Goal: Communication & Community: Answer question/provide support

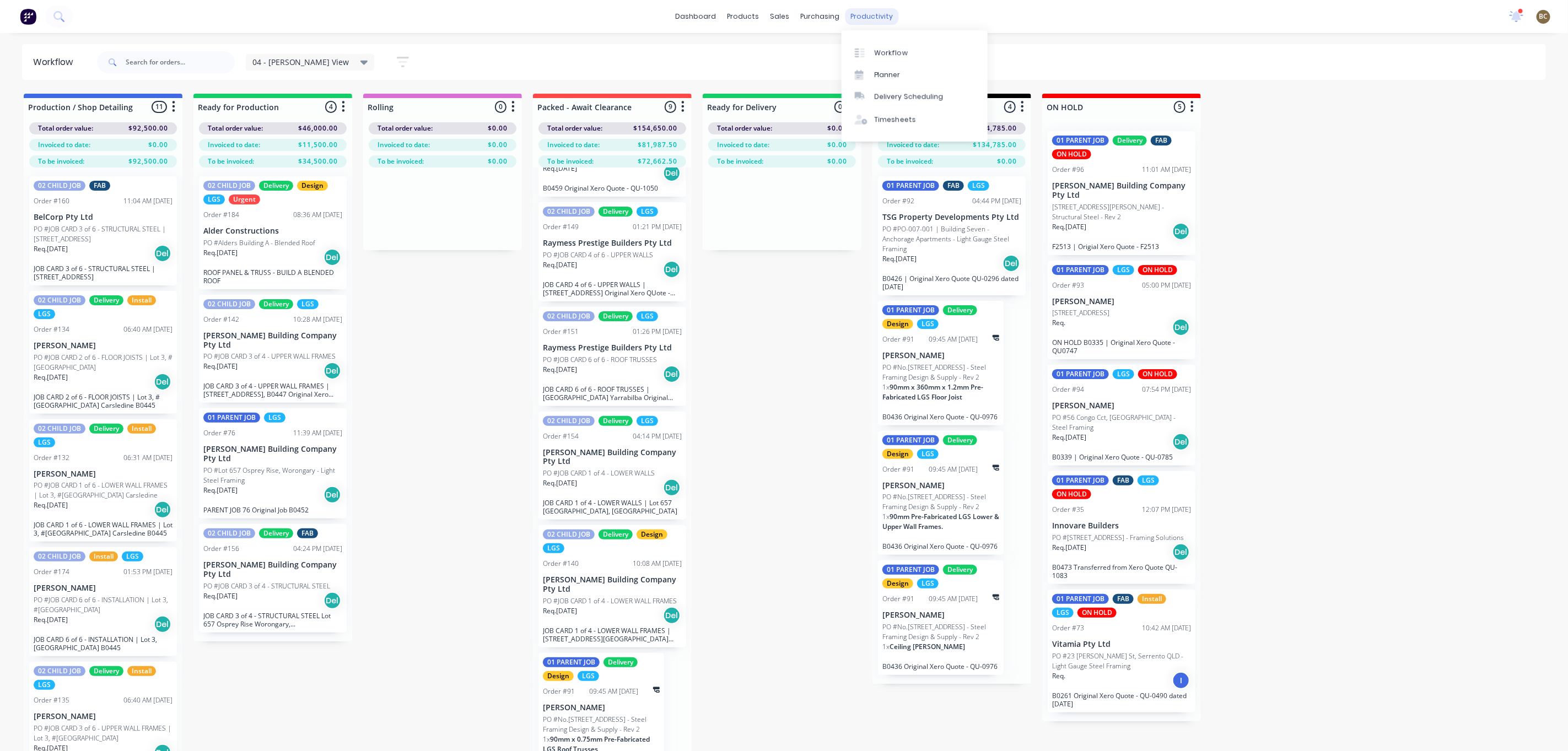
click at [877, 17] on div "productivity" at bounding box center [871, 16] width 54 height 16
click at [917, 76] on link "Planner" at bounding box center [915, 75] width 146 height 22
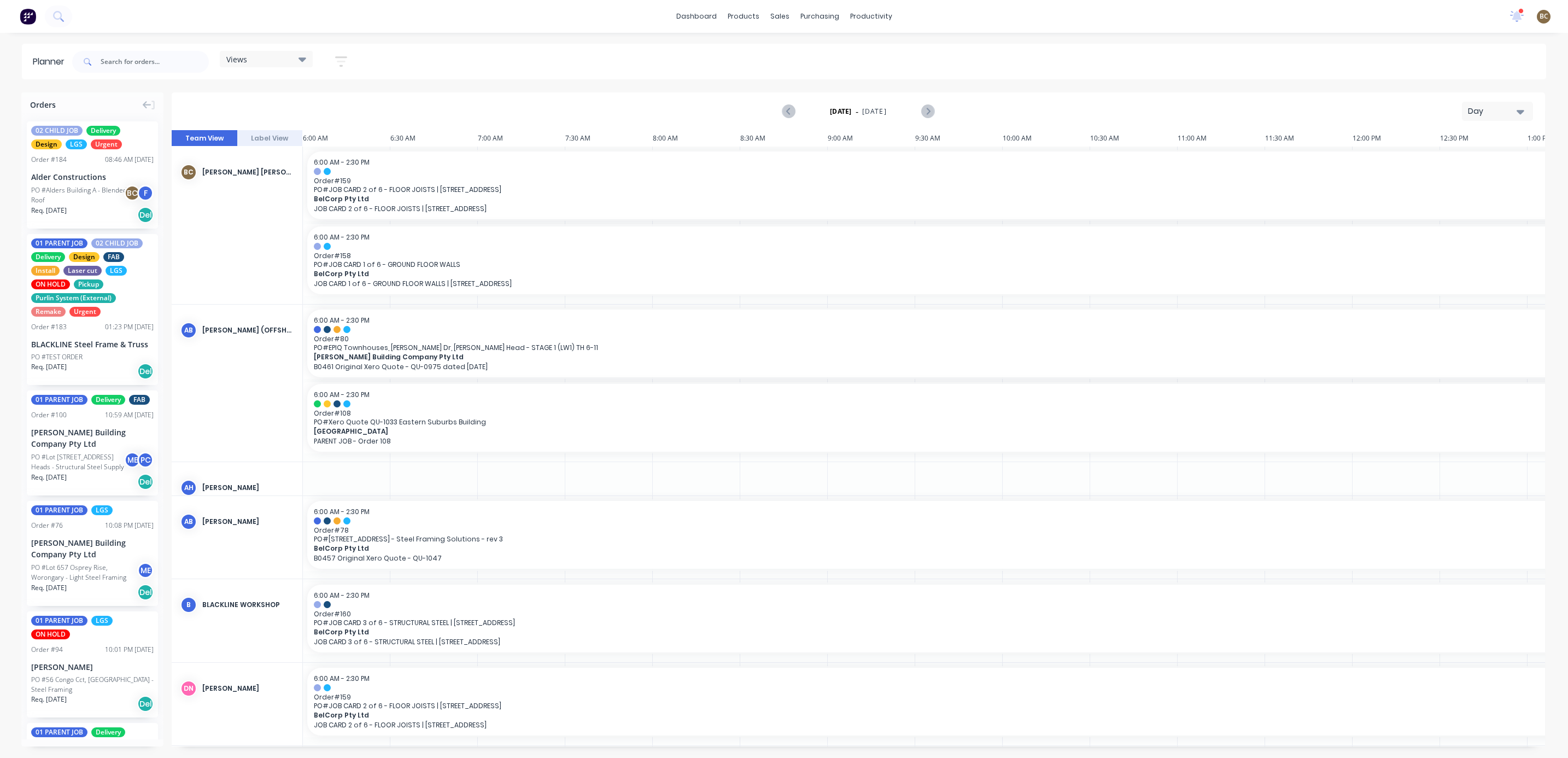
scroll to position [0, 248]
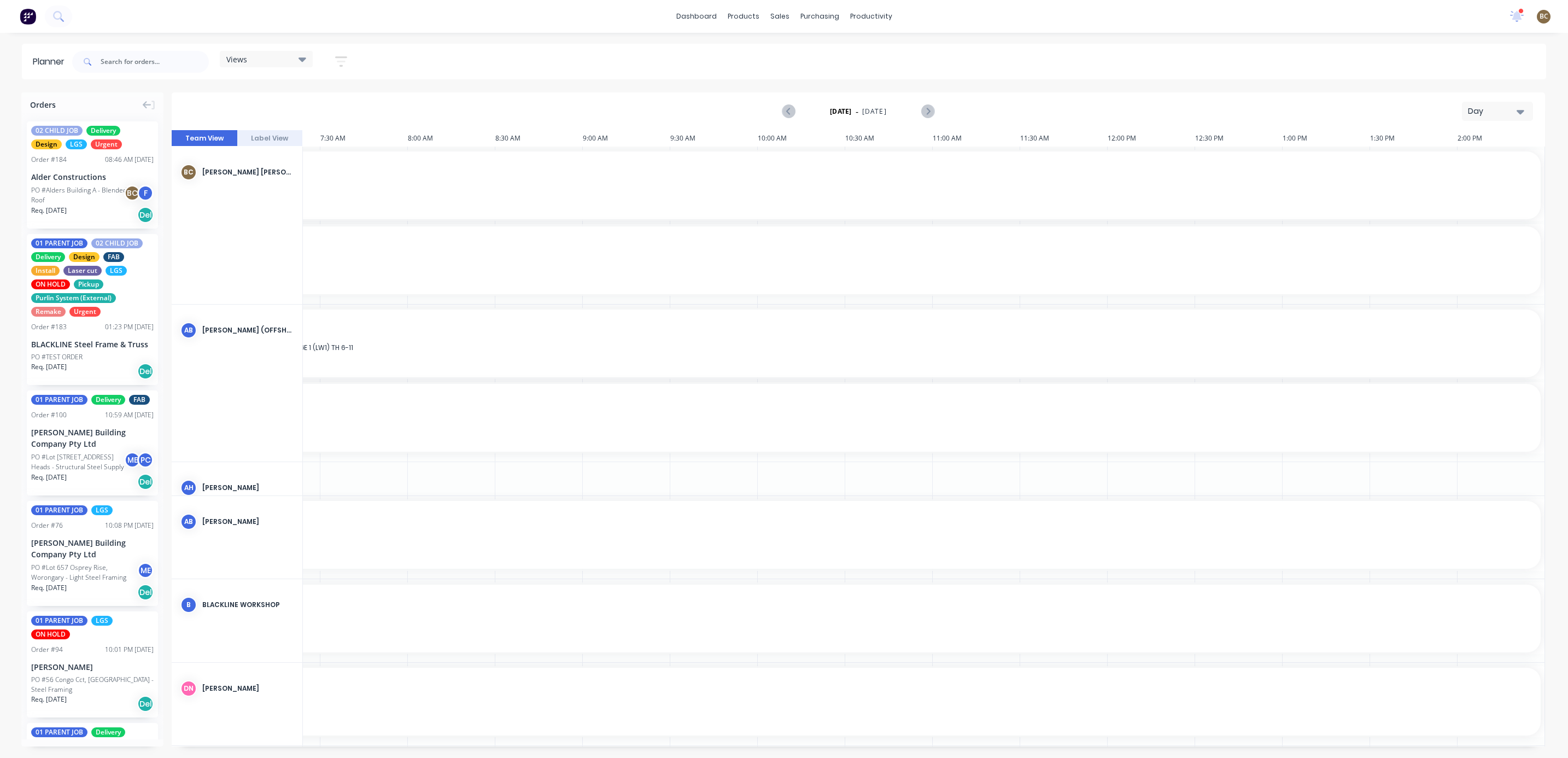
click at [1496, 117] on div "Day" at bounding box center [1493, 111] width 50 height 12
click at [1472, 164] on div "Week" at bounding box center [1477, 162] width 108 height 22
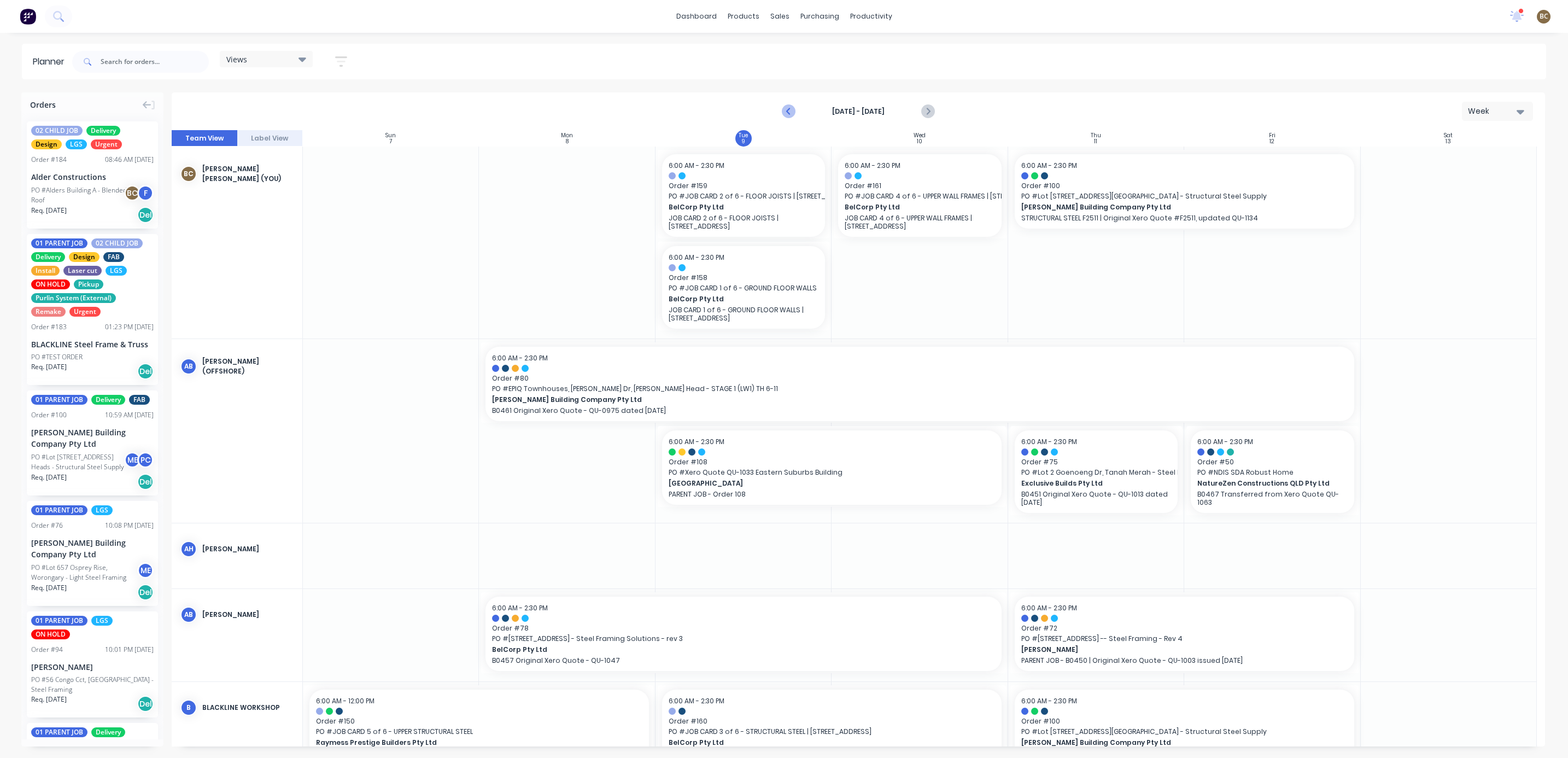
click at [788, 110] on icon "Previous page" at bounding box center [789, 111] width 5 height 9
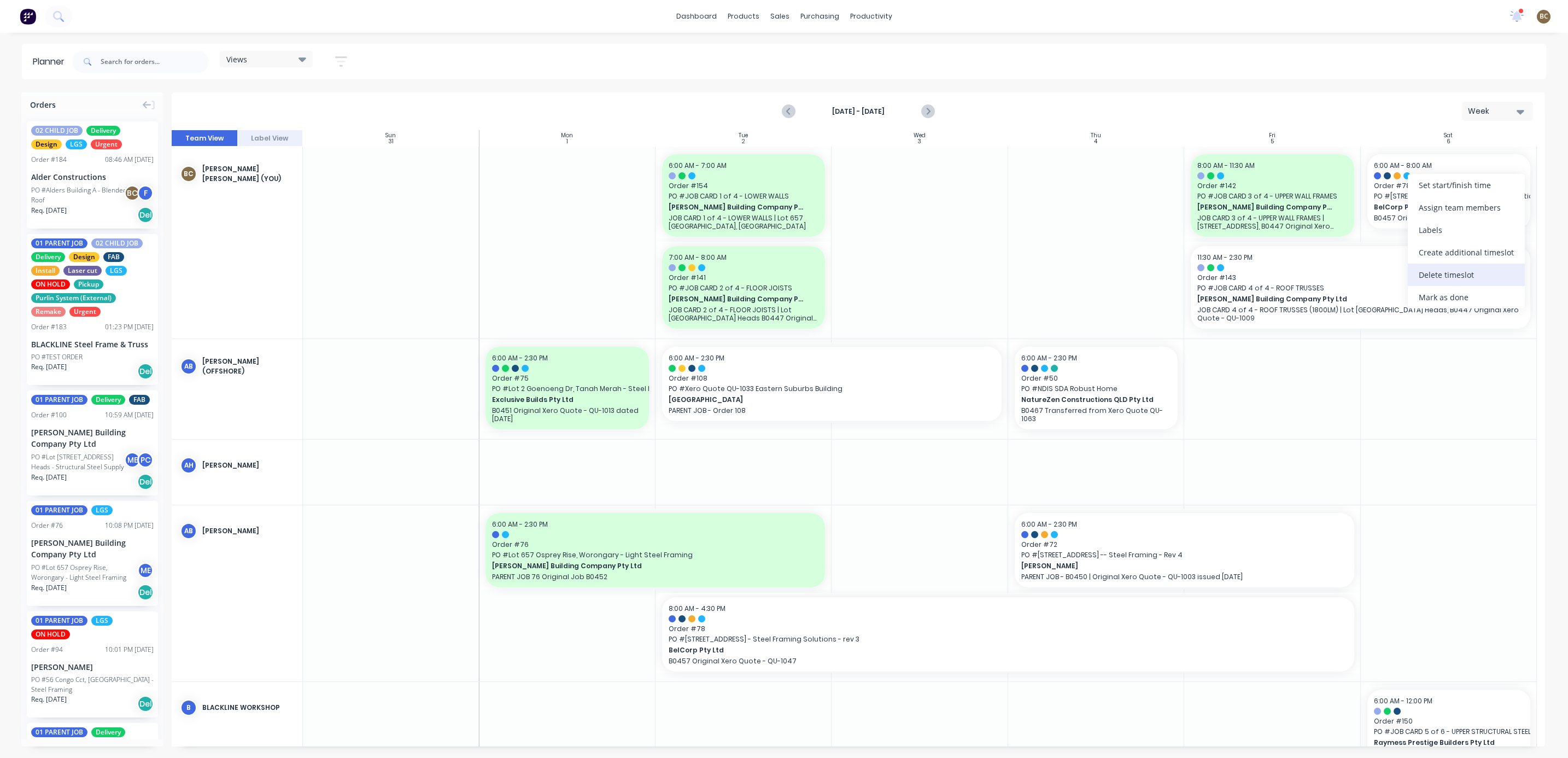
click at [1473, 276] on div "Delete timeslot" at bounding box center [1466, 275] width 117 height 22
click at [1514, 15] on icon at bounding box center [1517, 15] width 10 height 9
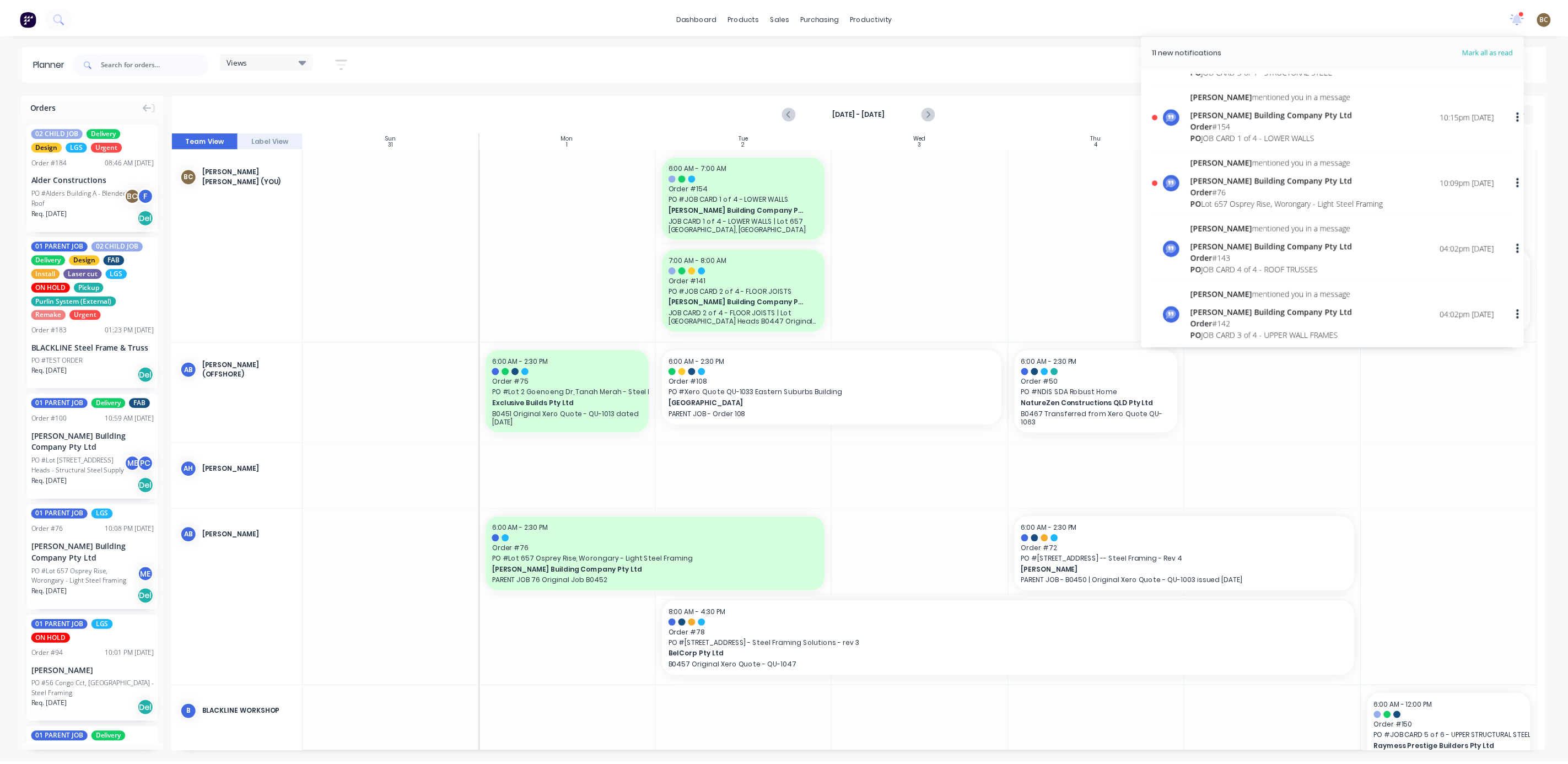
scroll to position [166, 0]
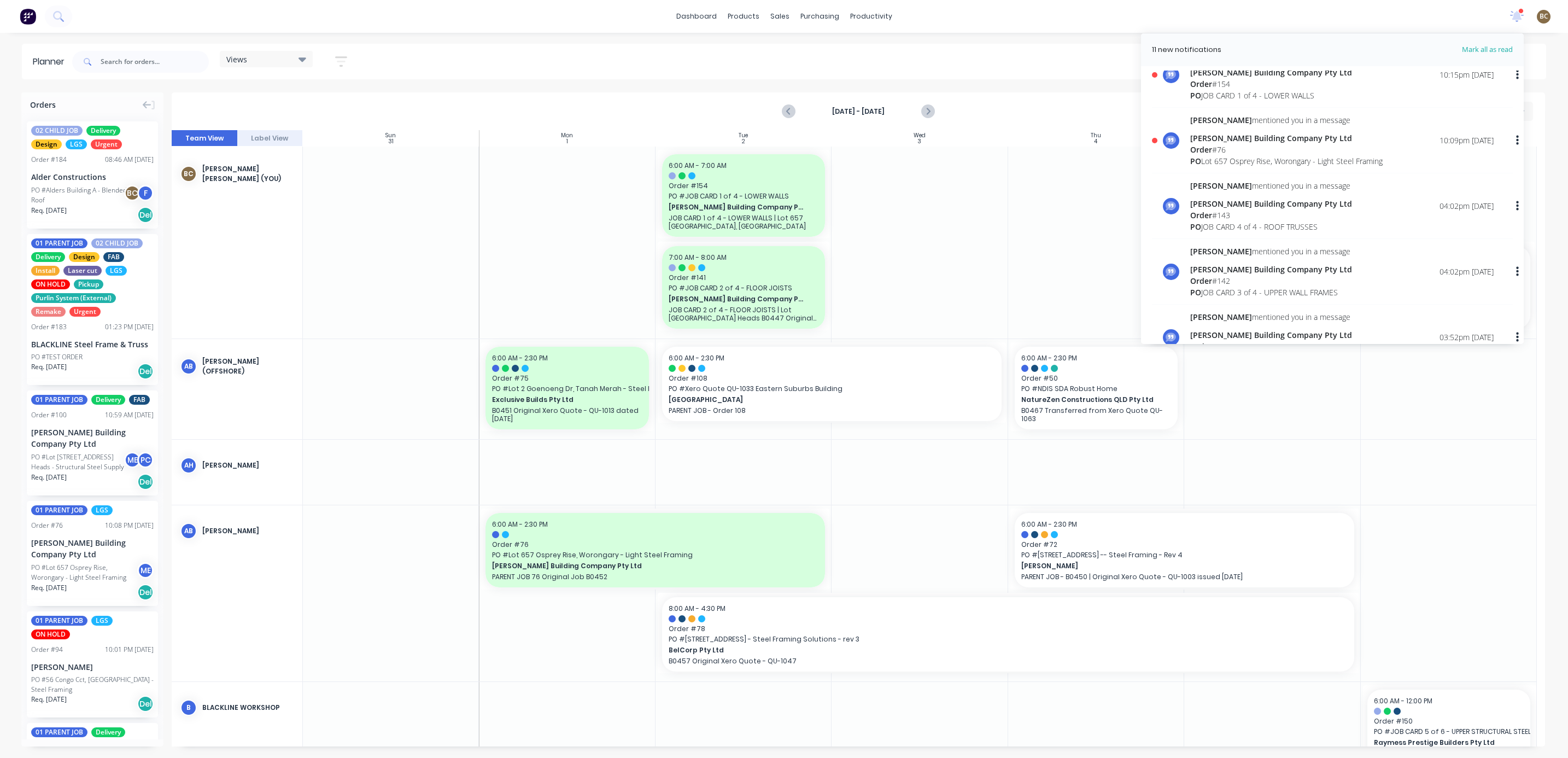
click at [1306, 225] on div "PO JOB CARD 4 of 4 - ROOF TRUSSES" at bounding box center [1271, 226] width 162 height 12
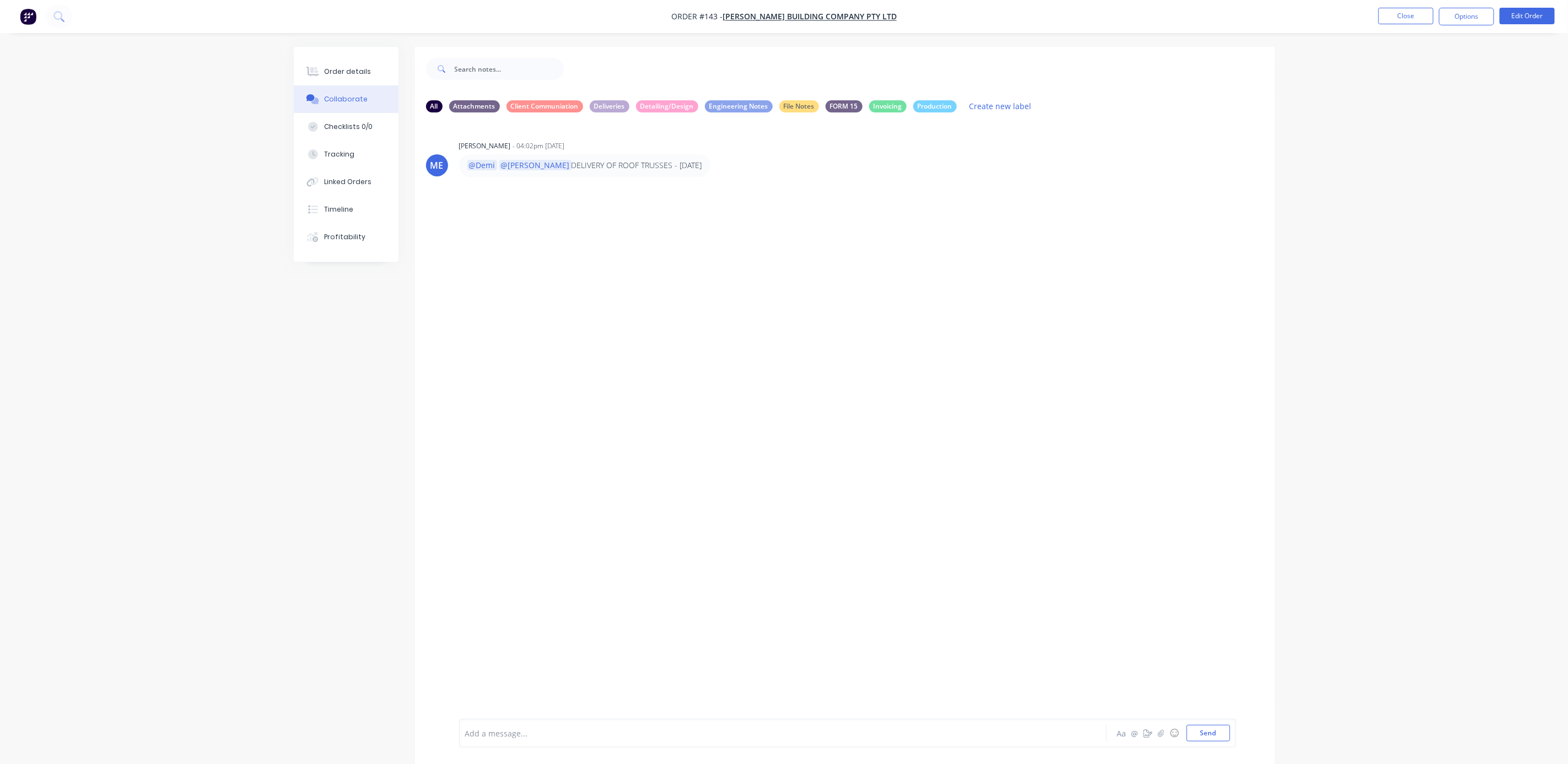
click at [552, 168] on p "@Demi @[PERSON_NAME] DELIVERY OF ROOF TRUSSES - [DATE]" at bounding box center [585, 166] width 235 height 11
click at [603, 167] on p "@Demi @[PERSON_NAME] DELIVERY OF ROOF TRUSSES - [DATE]" at bounding box center [585, 166] width 235 height 11
click at [858, 12] on span "[PERSON_NAME] Building Company Pty Ltd" at bounding box center [809, 16] width 174 height 10
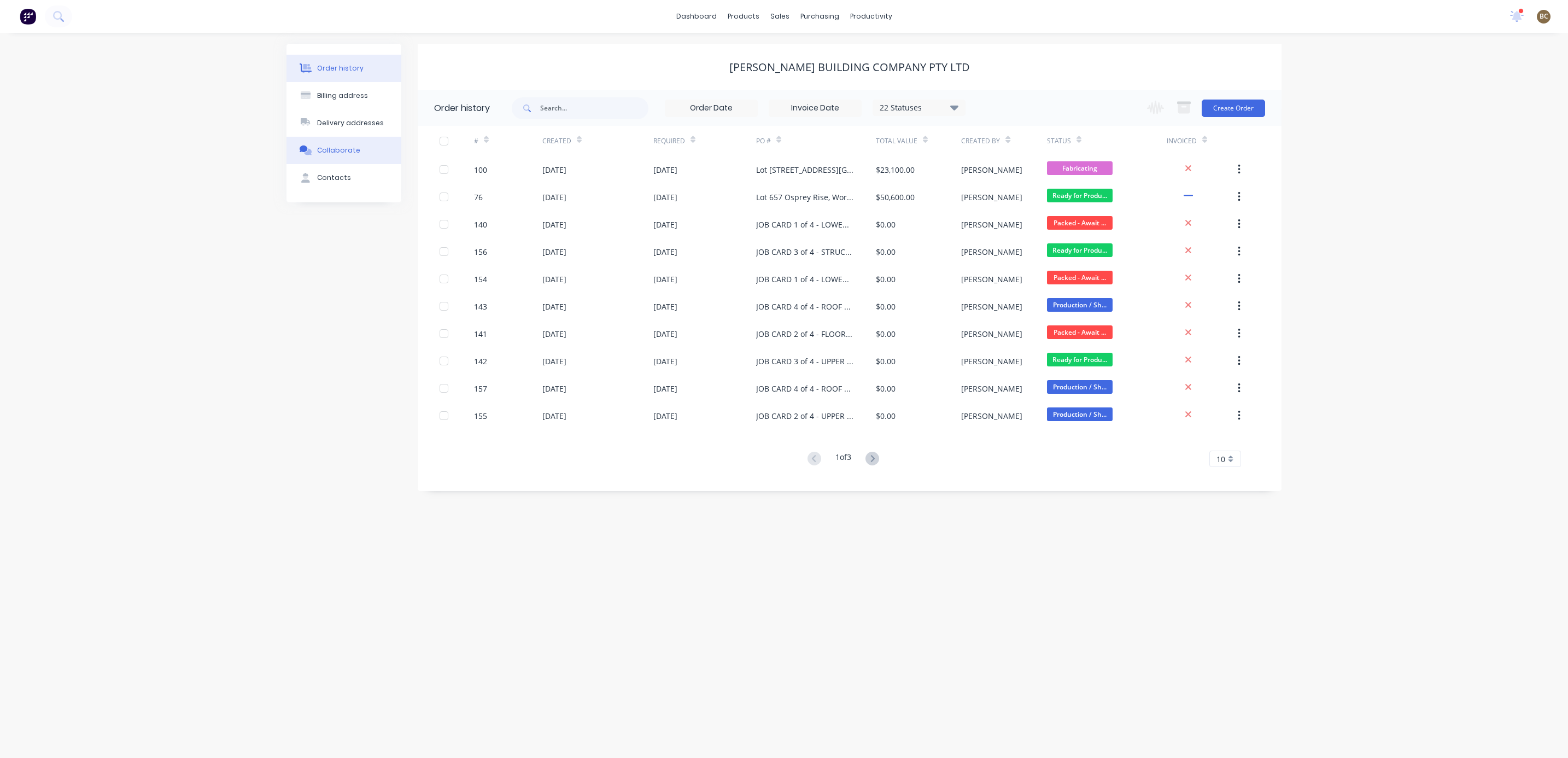
click at [341, 148] on div "Collaborate" at bounding box center [338, 150] width 43 height 10
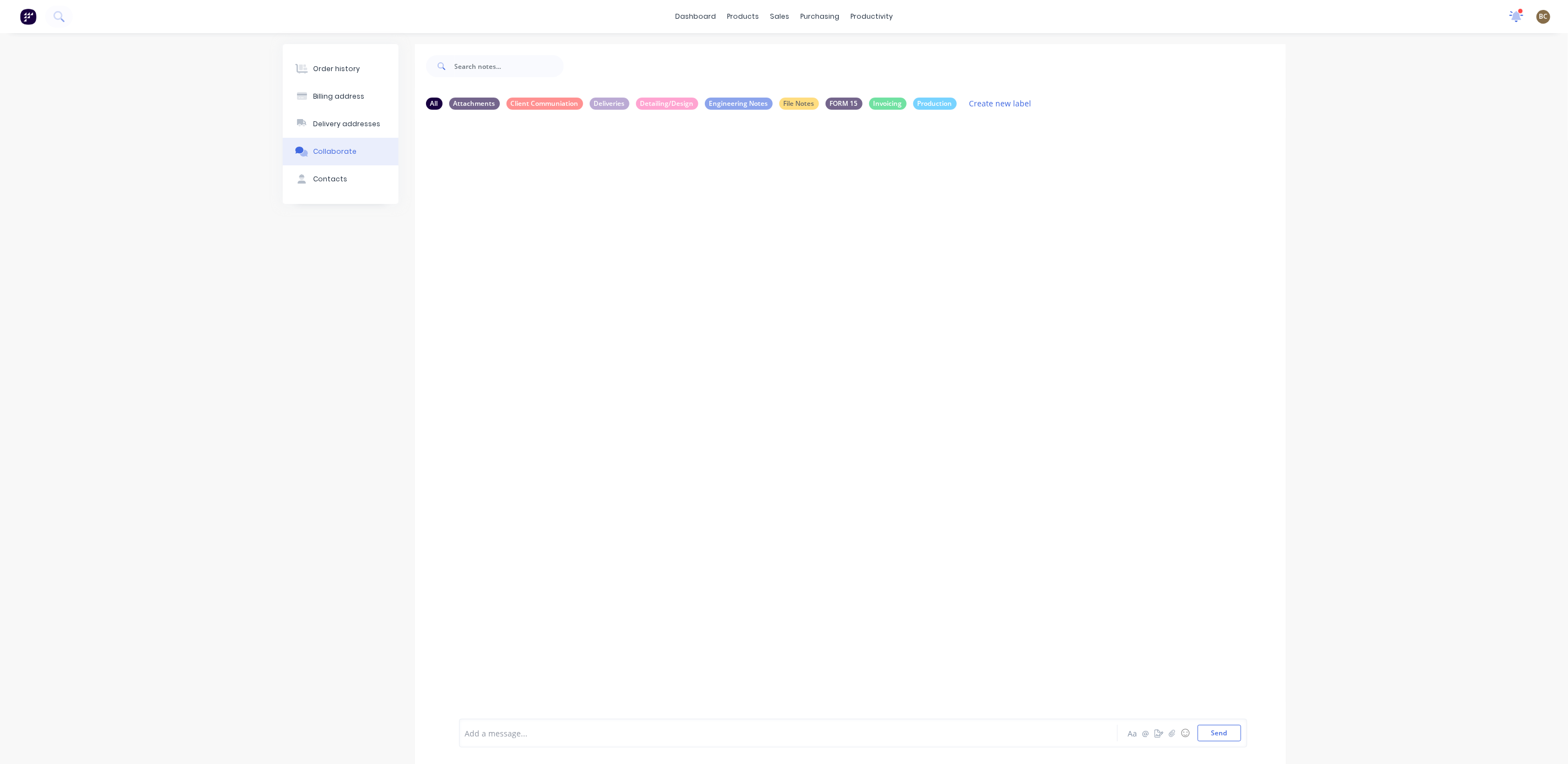
click at [1515, 14] on icon at bounding box center [1516, 15] width 10 height 9
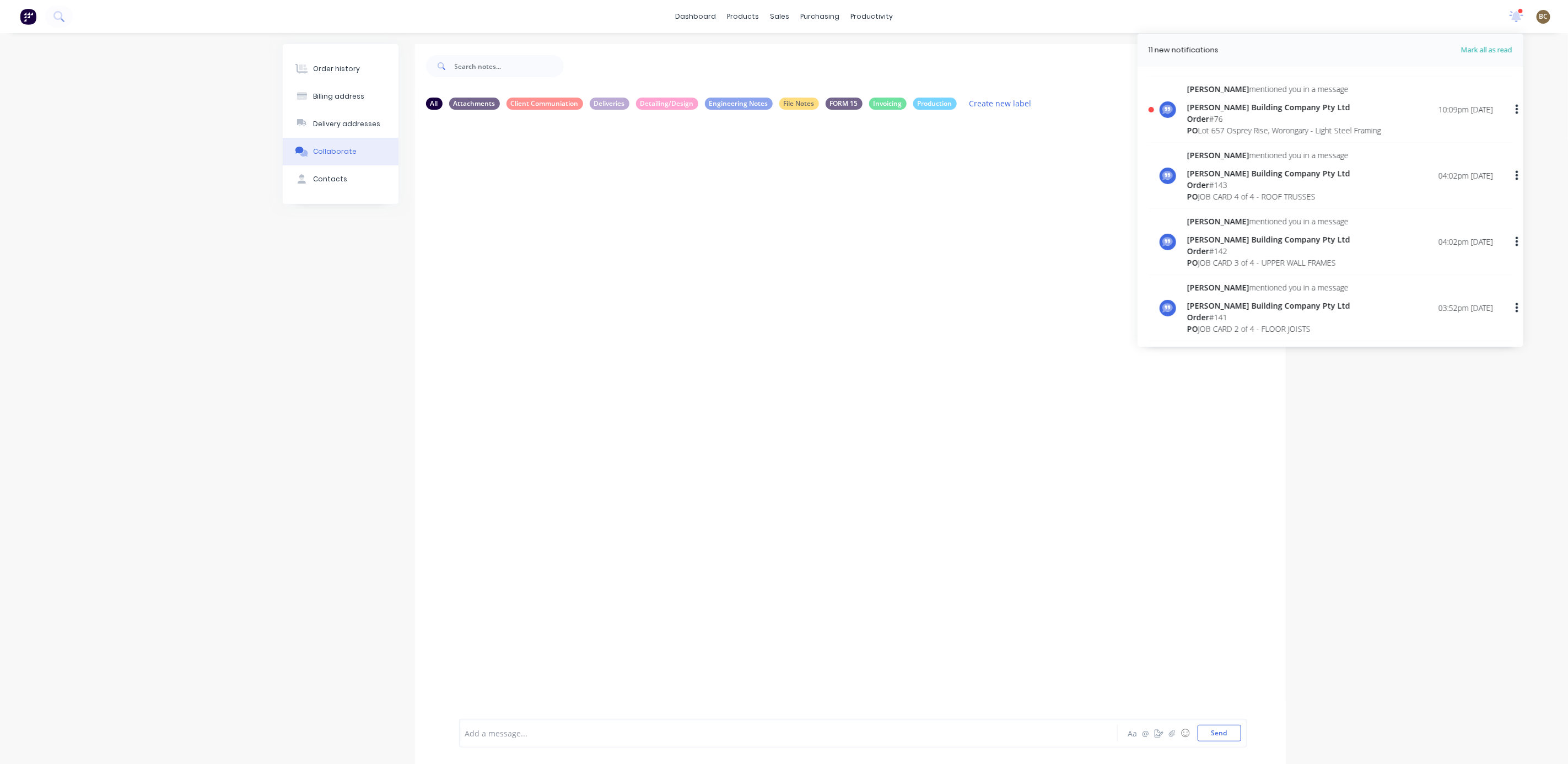
scroll to position [496, 0]
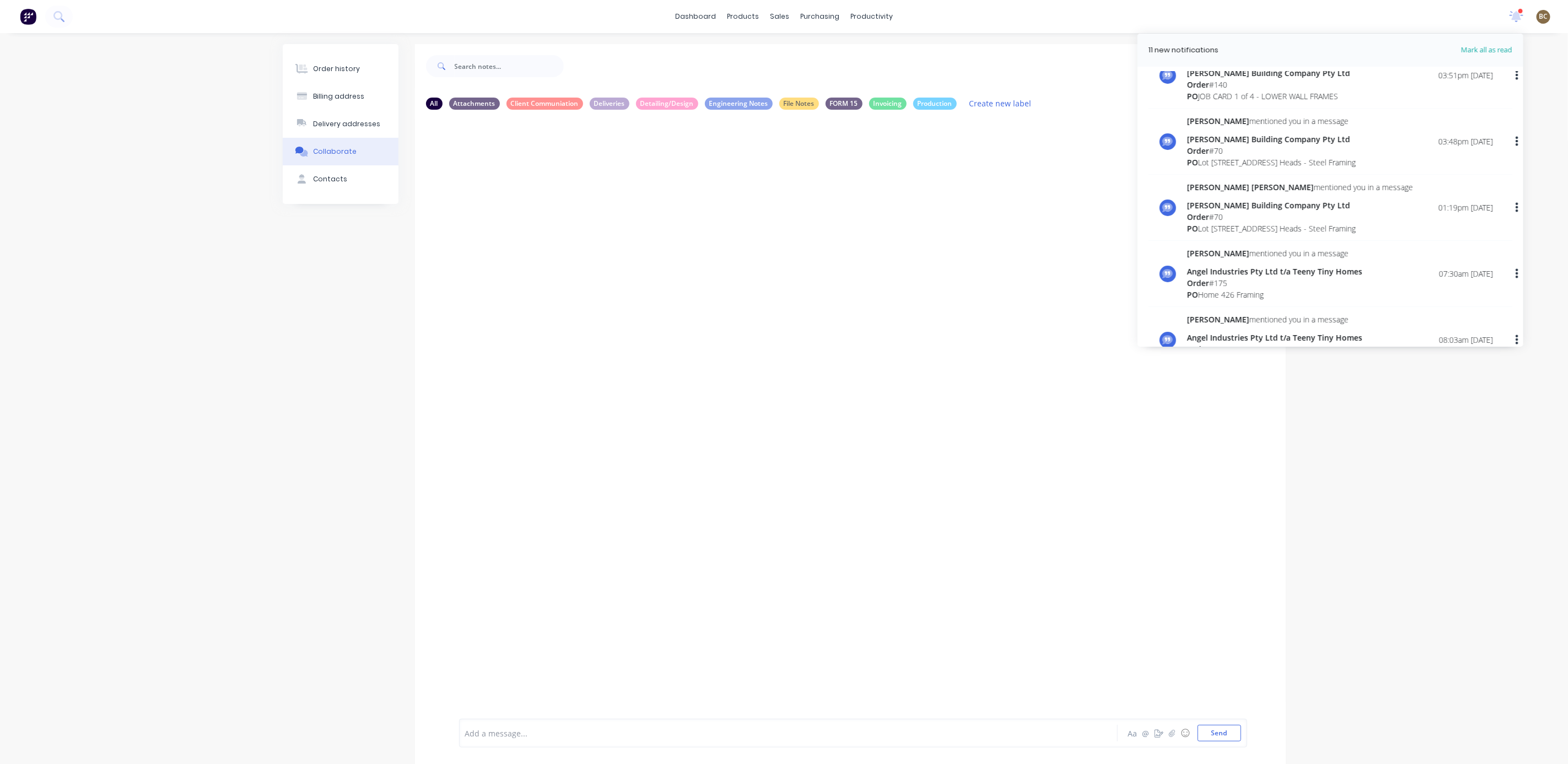
click at [1242, 223] on div "PO Lot [STREET_ADDRESS] Heads - Steel Framing" at bounding box center [1299, 228] width 226 height 12
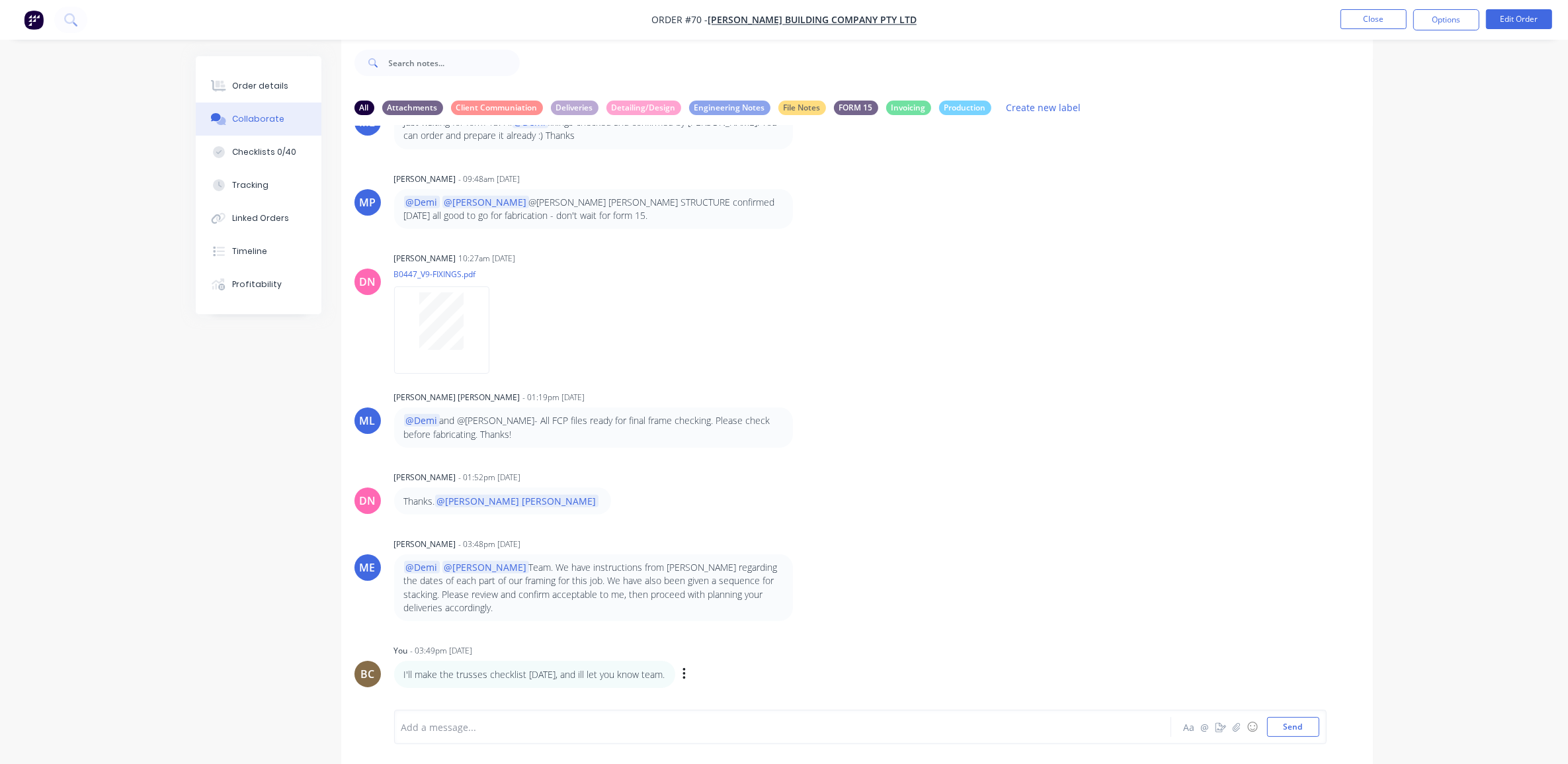
scroll to position [1078, 0]
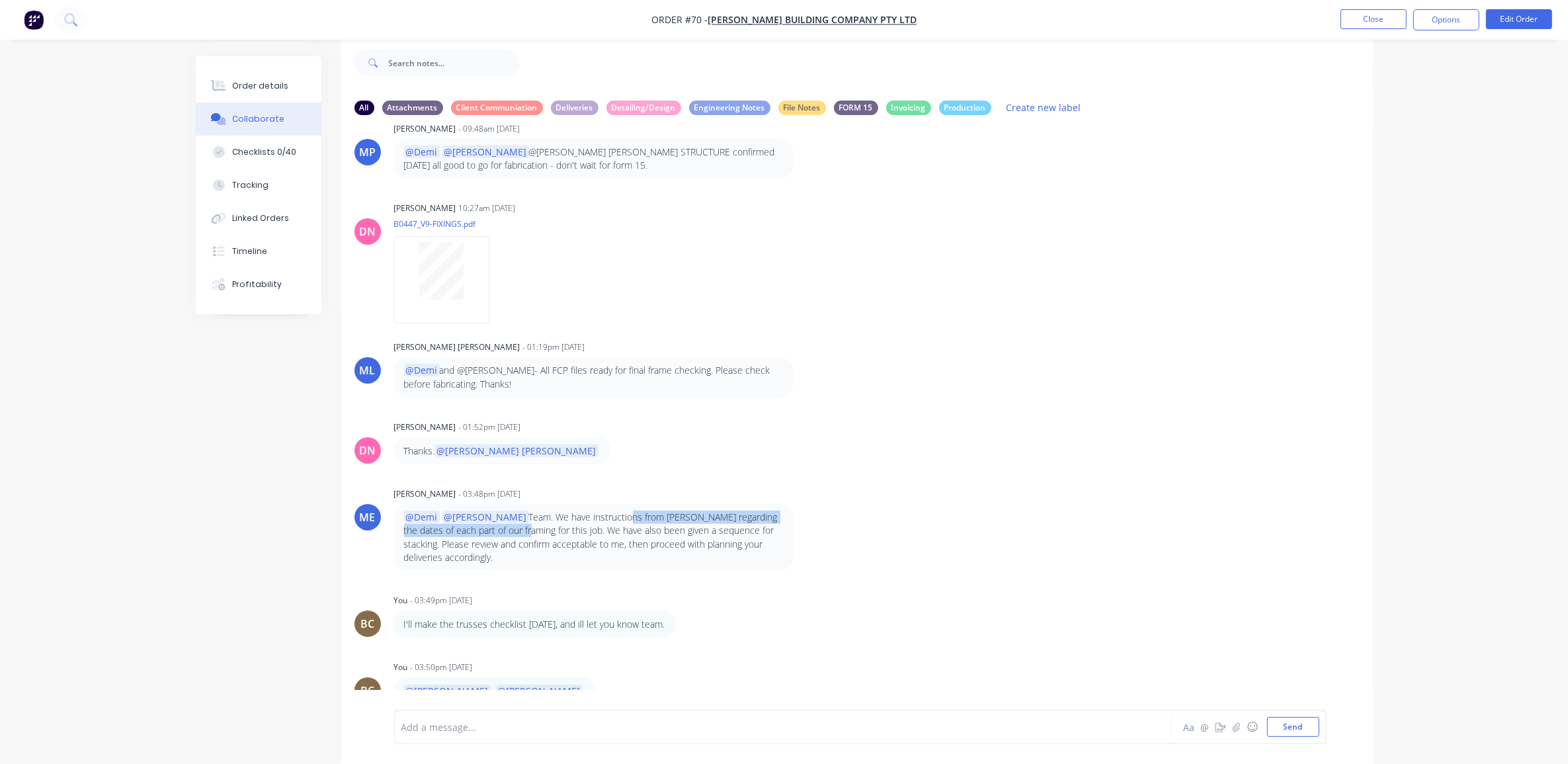
drag, startPoint x: 492, startPoint y: 520, endPoint x: 592, endPoint y: 505, distance: 101.1
click at [592, 511] on p "@Demi @[PERSON_NAME] Team. We have instructions from [PERSON_NAME] regarding th…" at bounding box center [594, 537] width 379 height 54
drag, startPoint x: 592, startPoint y: 505, endPoint x: 686, endPoint y: 513, distance: 94.3
click at [686, 513] on p "@Demi @[PERSON_NAME] Team. We have instructions from [PERSON_NAME] regarding th…" at bounding box center [594, 537] width 379 height 54
drag, startPoint x: 415, startPoint y: 533, endPoint x: 508, endPoint y: 528, distance: 93.1
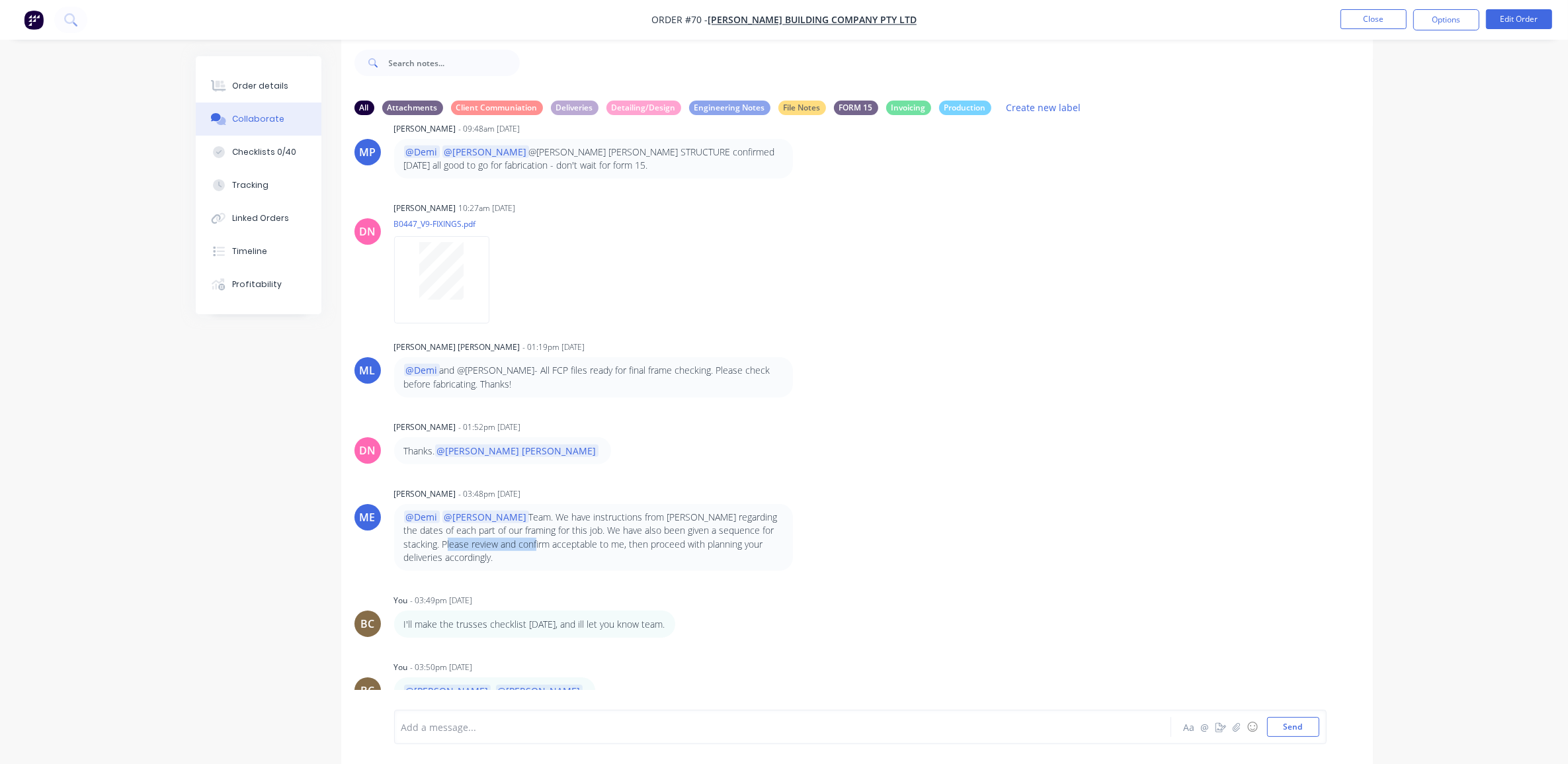
click at [508, 528] on p "@Demi @[PERSON_NAME] Team. We have instructions from [PERSON_NAME] regarding th…" at bounding box center [594, 537] width 379 height 54
drag, startPoint x: 508, startPoint y: 528, endPoint x: 646, endPoint y: 528, distance: 138.0
click at [646, 528] on p "@Demi @[PERSON_NAME] Team. We have instructions from [PERSON_NAME] regarding th…" at bounding box center [594, 537] width 379 height 54
drag, startPoint x: 571, startPoint y: 517, endPoint x: 617, endPoint y: 517, distance: 46.0
click at [617, 517] on p "@Demi @[PERSON_NAME] Team. We have instructions from [PERSON_NAME] regarding th…" at bounding box center [594, 537] width 379 height 54
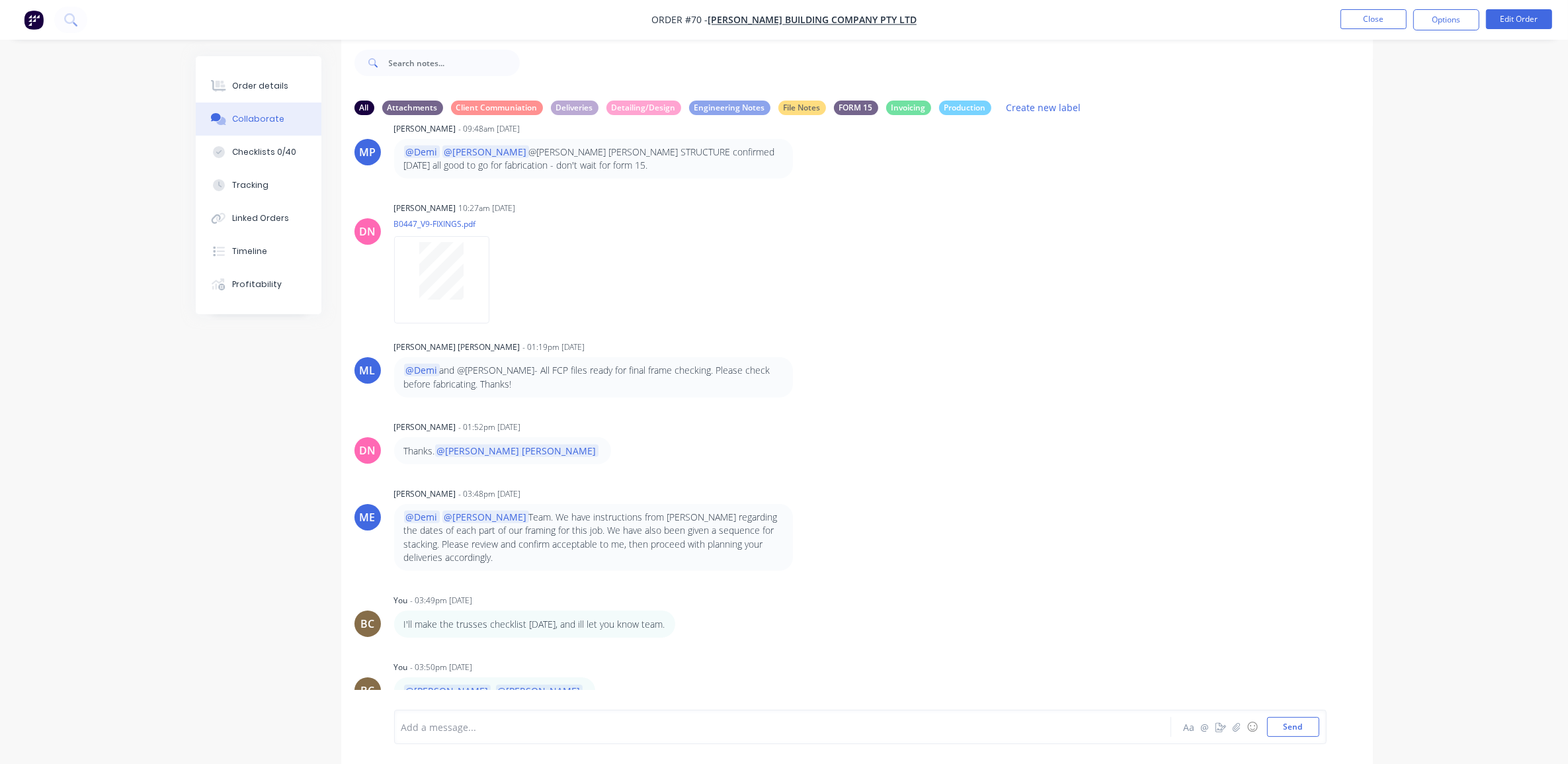
drag, startPoint x: 617, startPoint y: 517, endPoint x: 679, endPoint y: 518, distance: 62.0
click at [679, 518] on p "@Demi @[PERSON_NAME] Team. We have instructions from [PERSON_NAME] regarding th…" at bounding box center [594, 537] width 379 height 54
drag, startPoint x: 413, startPoint y: 526, endPoint x: 461, endPoint y: 526, distance: 48.0
click at [461, 526] on p "@Demi @[PERSON_NAME] Team. We have instructions from [PERSON_NAME] regarding th…" at bounding box center [594, 537] width 379 height 54
drag, startPoint x: 461, startPoint y: 526, endPoint x: 559, endPoint y: 530, distance: 98.1
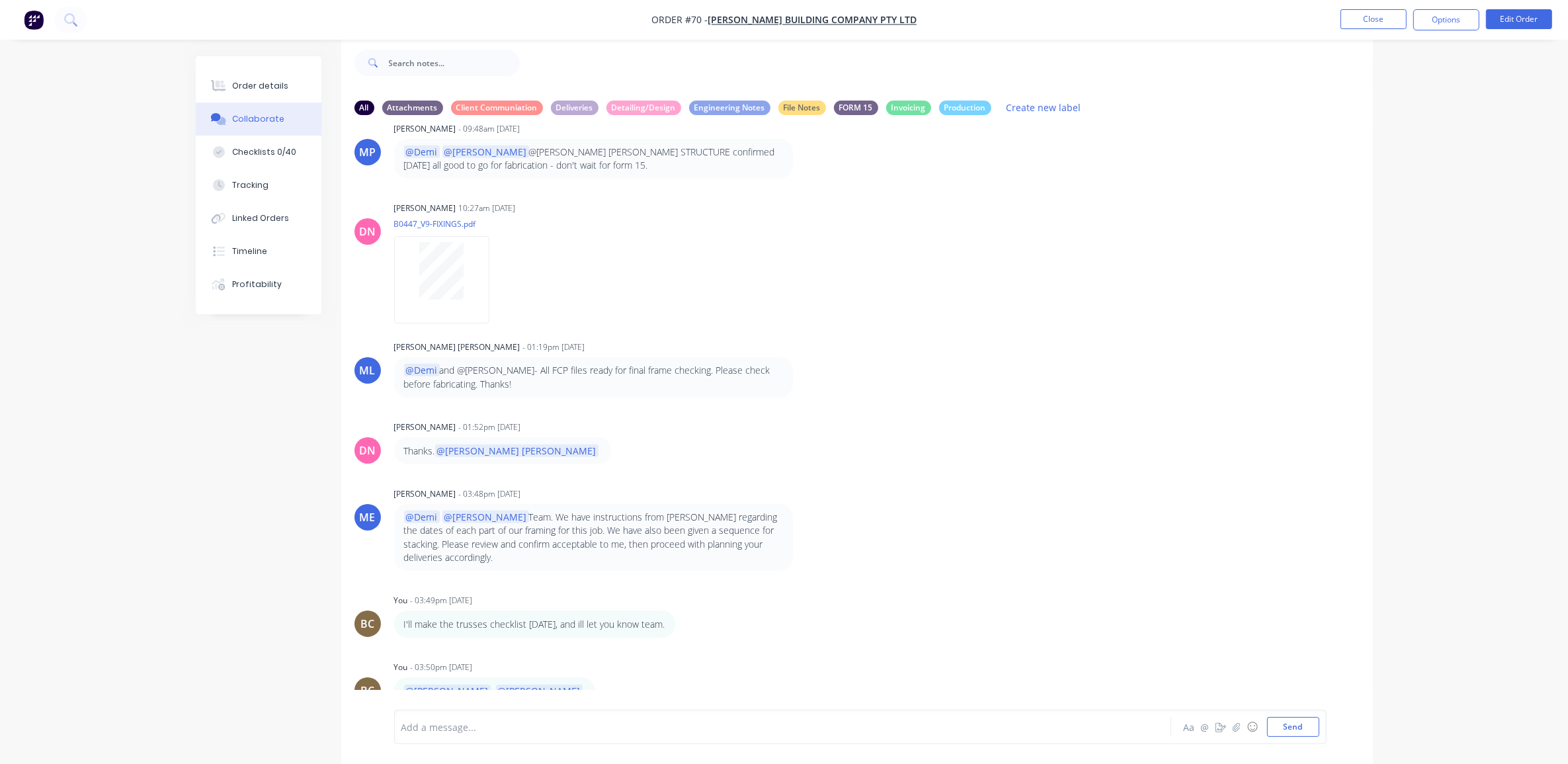
click at [559, 530] on p "@Demi @[PERSON_NAME] Team. We have instructions from [PERSON_NAME] regarding th…" at bounding box center [594, 537] width 379 height 54
click at [1380, 26] on button "Close" at bounding box center [1374, 19] width 66 height 20
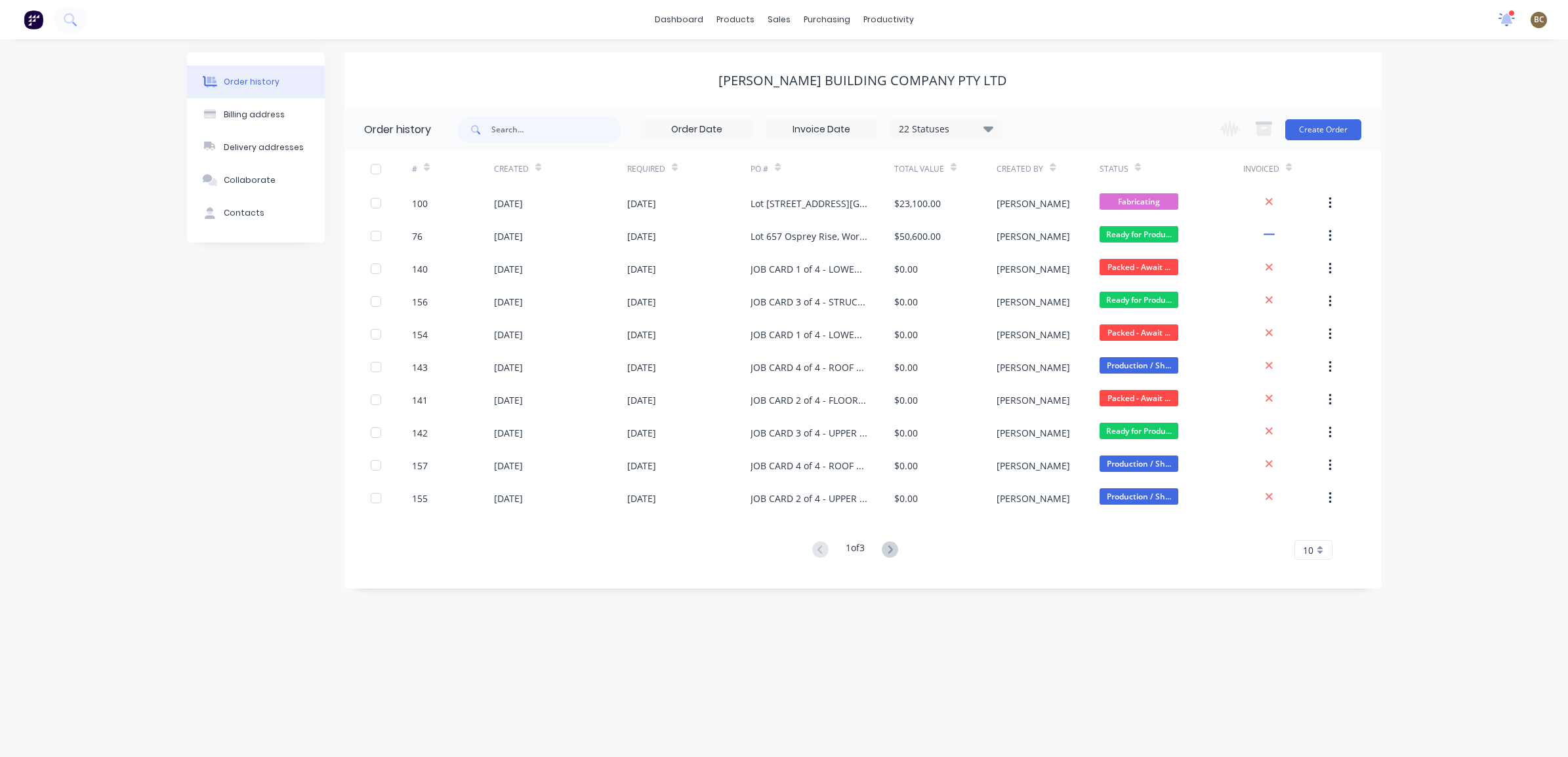
click at [1498, 18] on icon at bounding box center [1507, 19] width 18 height 15
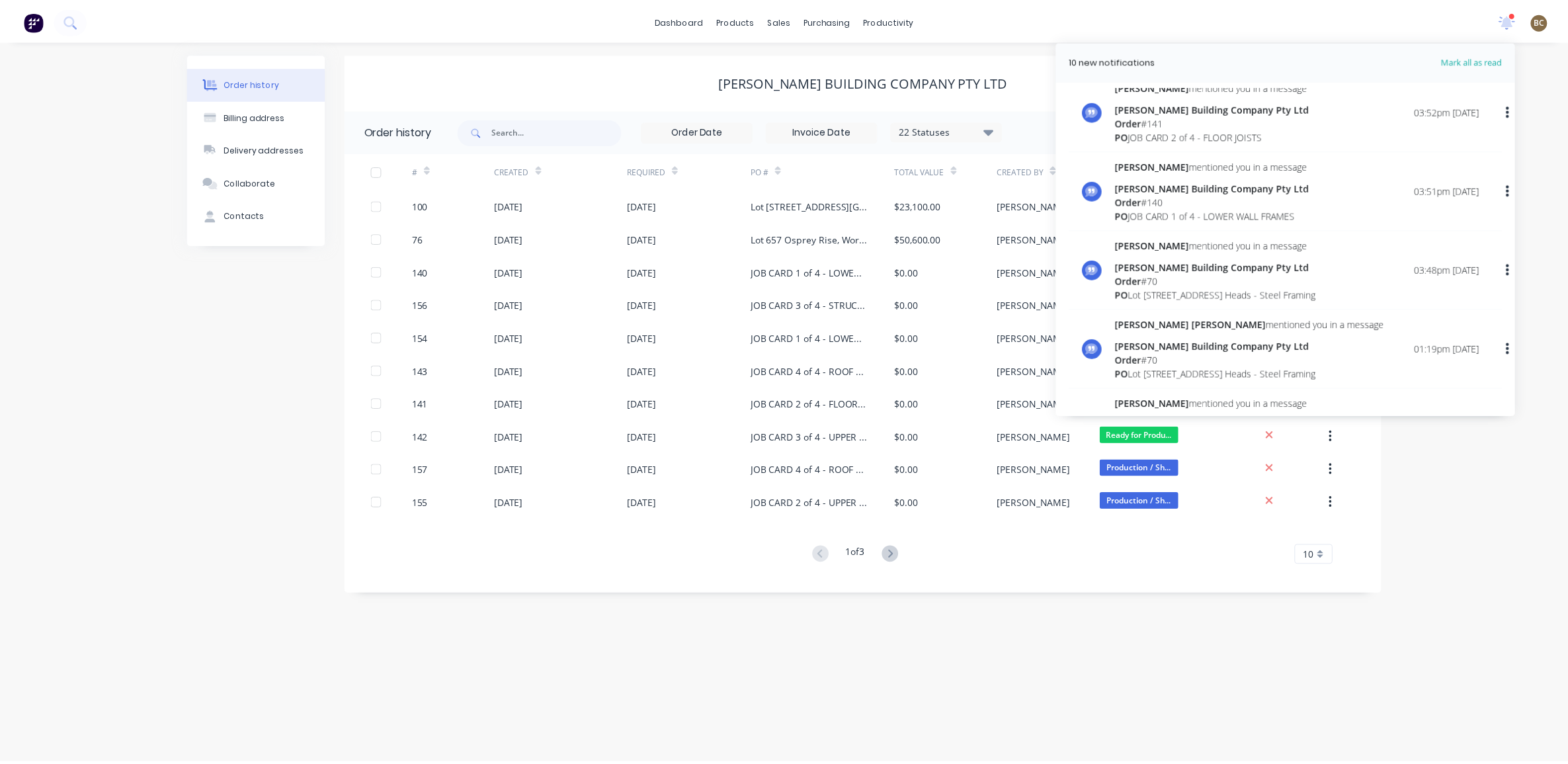
scroll to position [827, 0]
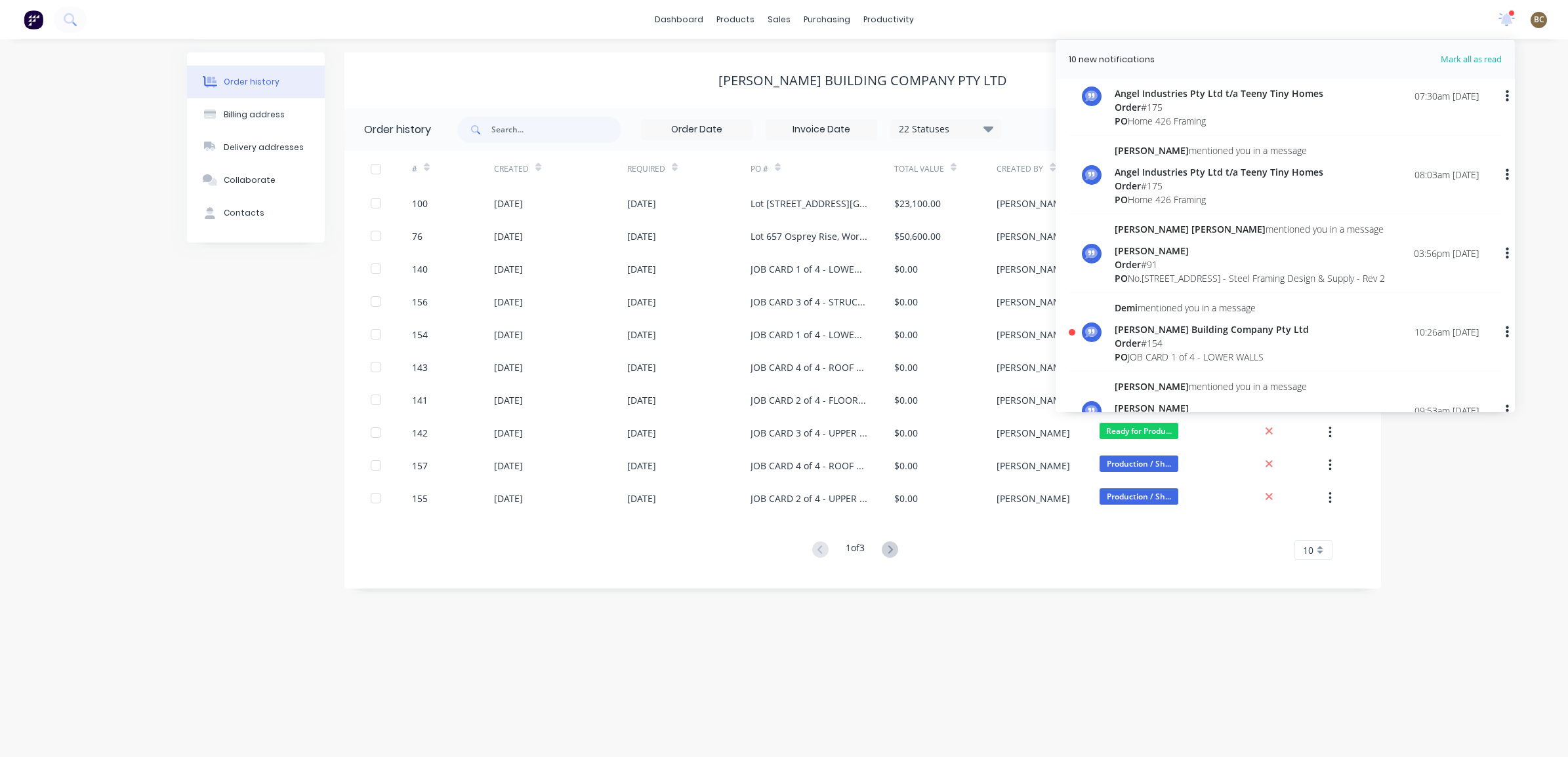
click at [1142, 336] on div "[PERSON_NAME] Building Company Pty Ltd" at bounding box center [1211, 329] width 194 height 14
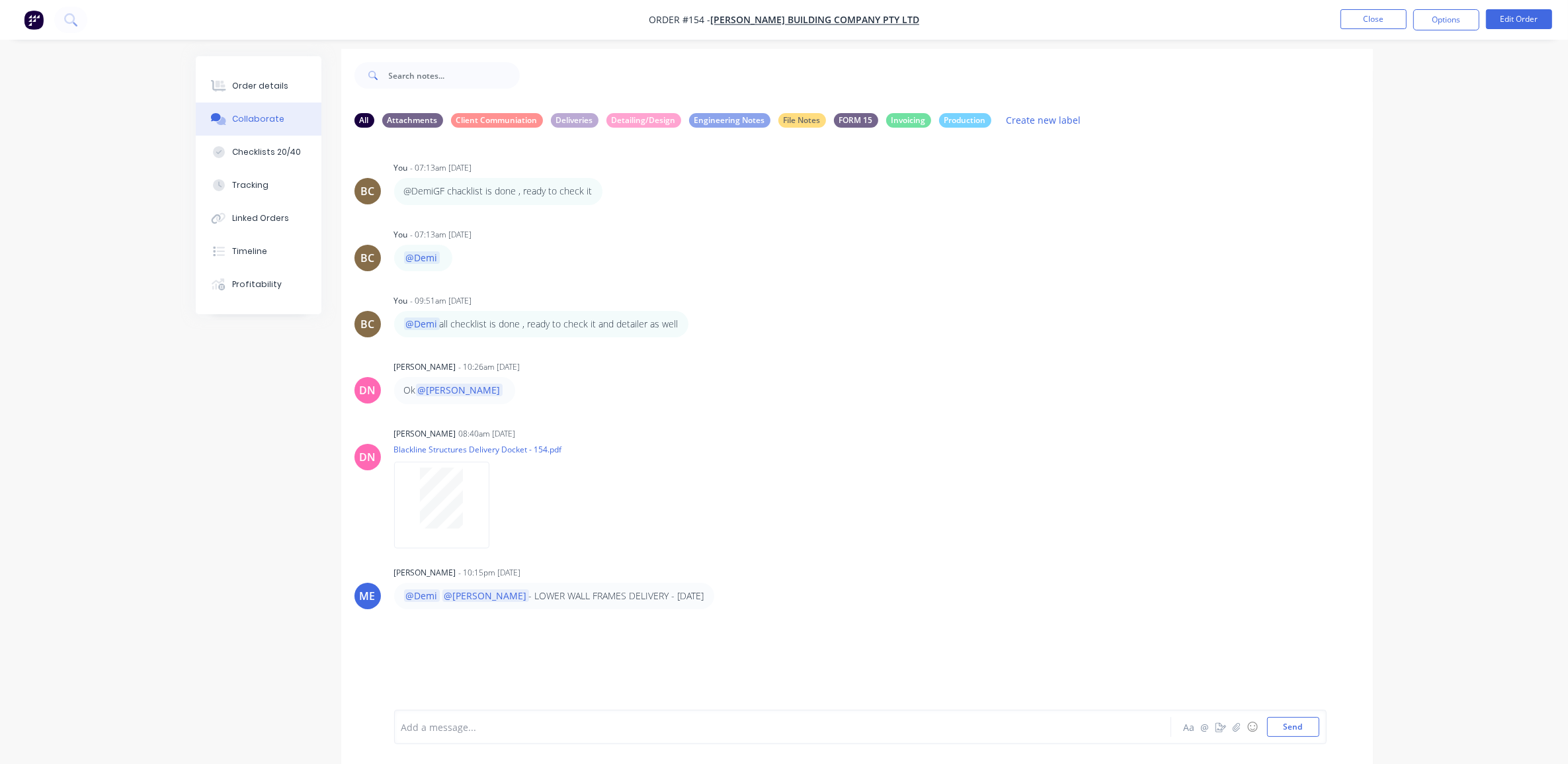
scroll to position [21, 0]
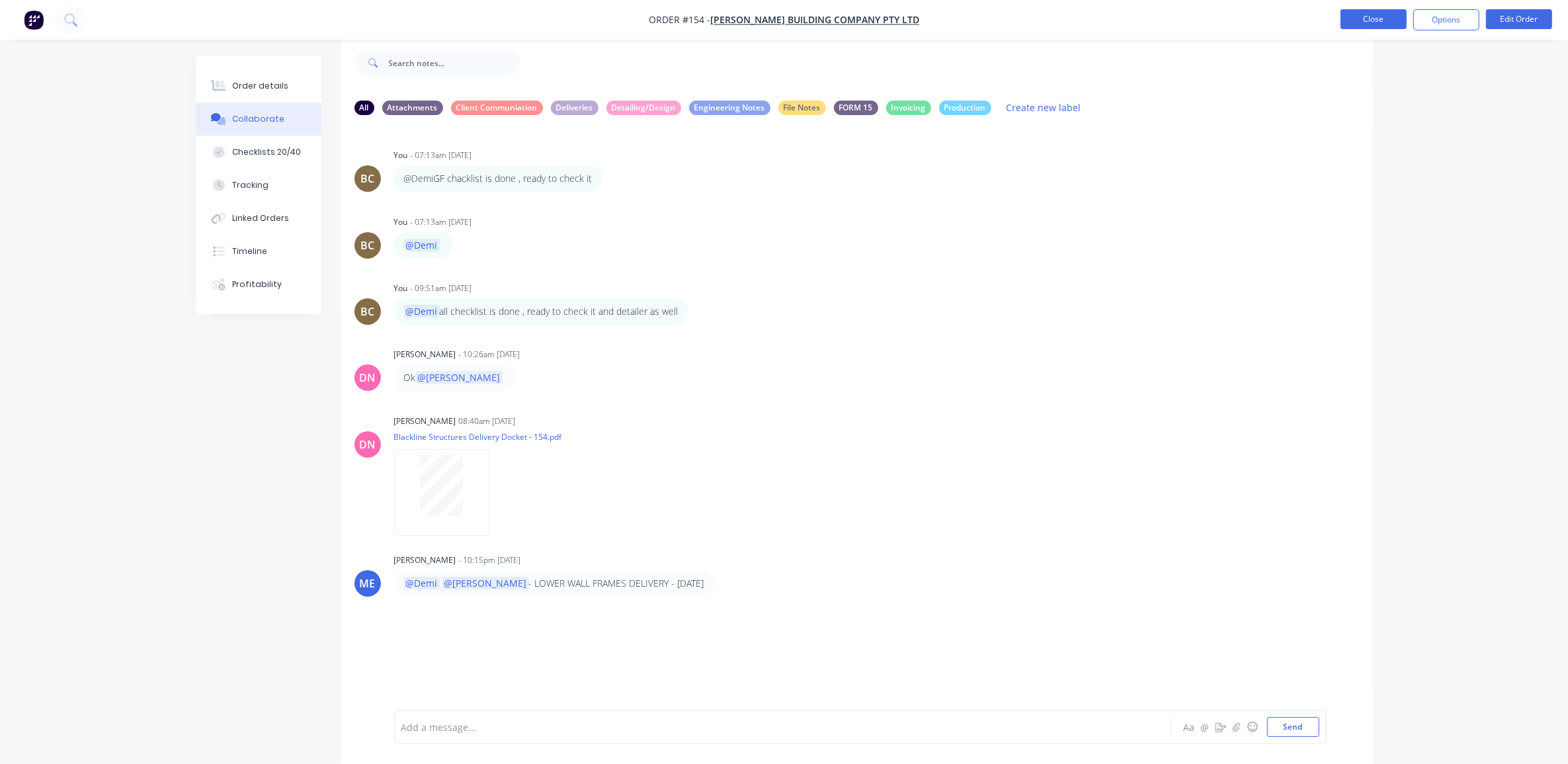
click at [1382, 26] on button "Close" at bounding box center [1374, 19] width 66 height 20
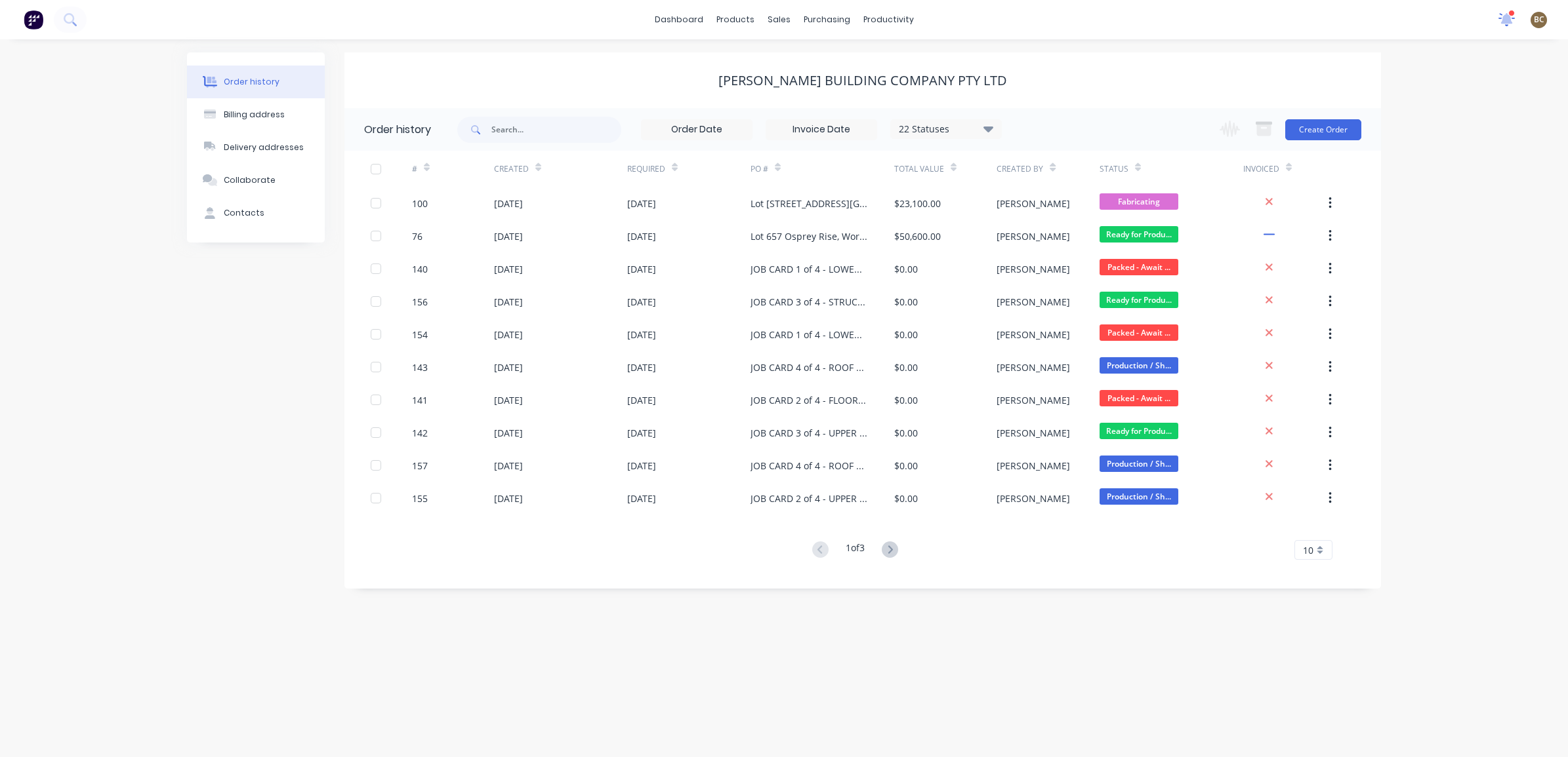
click at [1504, 20] on icon at bounding box center [1506, 18] width 12 height 11
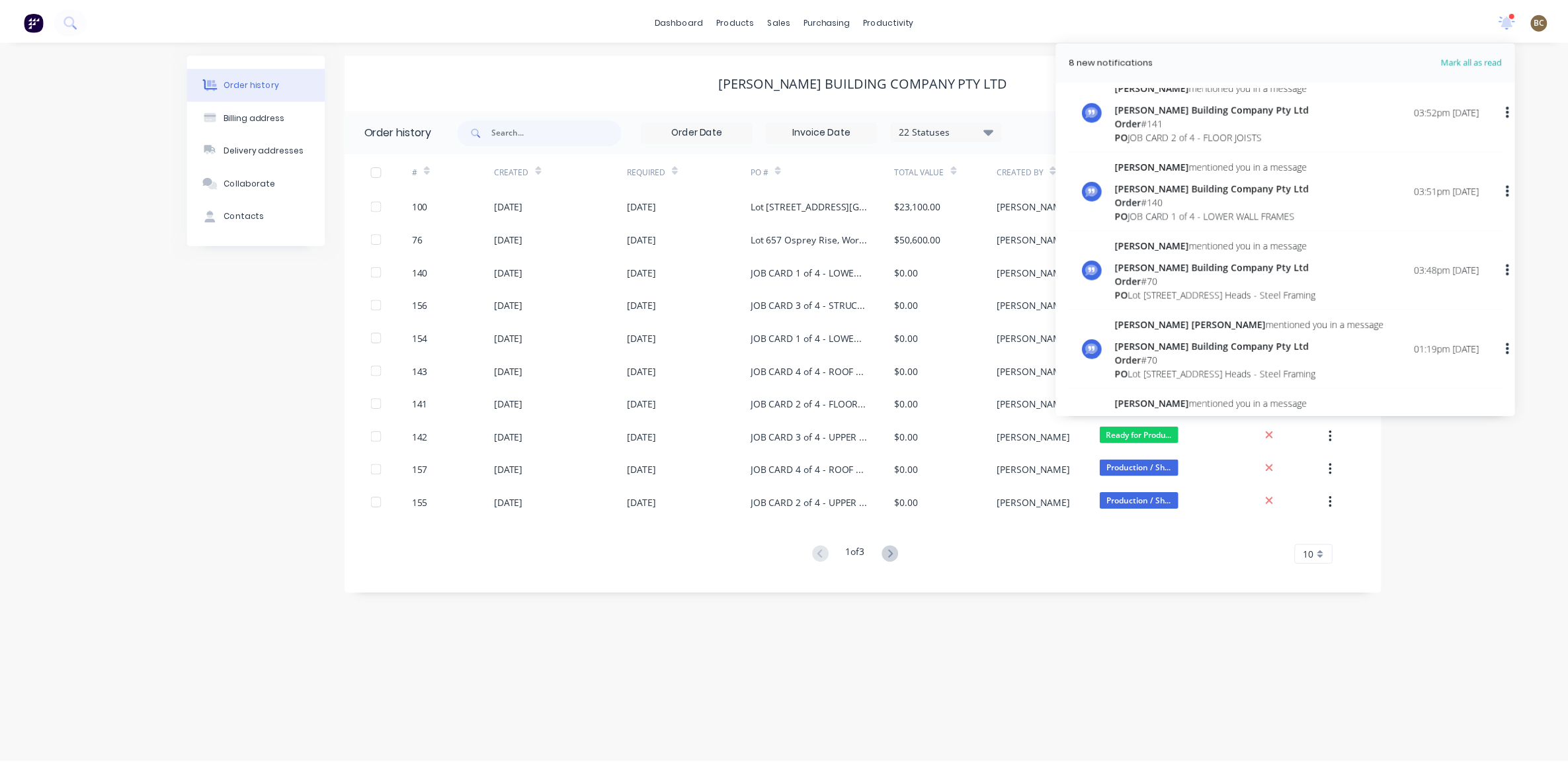
scroll to position [413, 0]
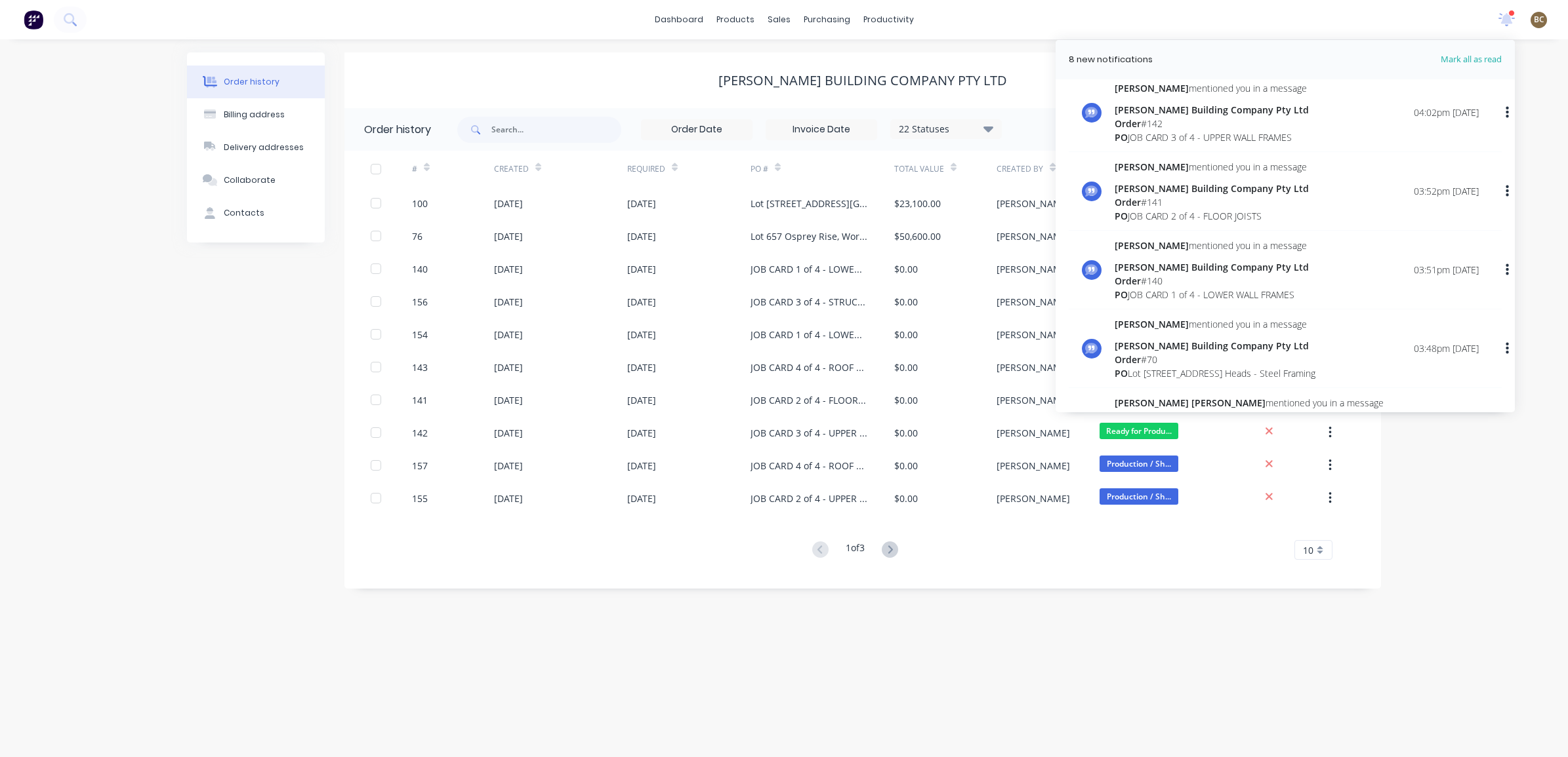
click at [1256, 338] on div "[PERSON_NAME] mentioned you in a message [PERSON_NAME] Building Company Pty Ltd…" at bounding box center [1215, 348] width 200 height 63
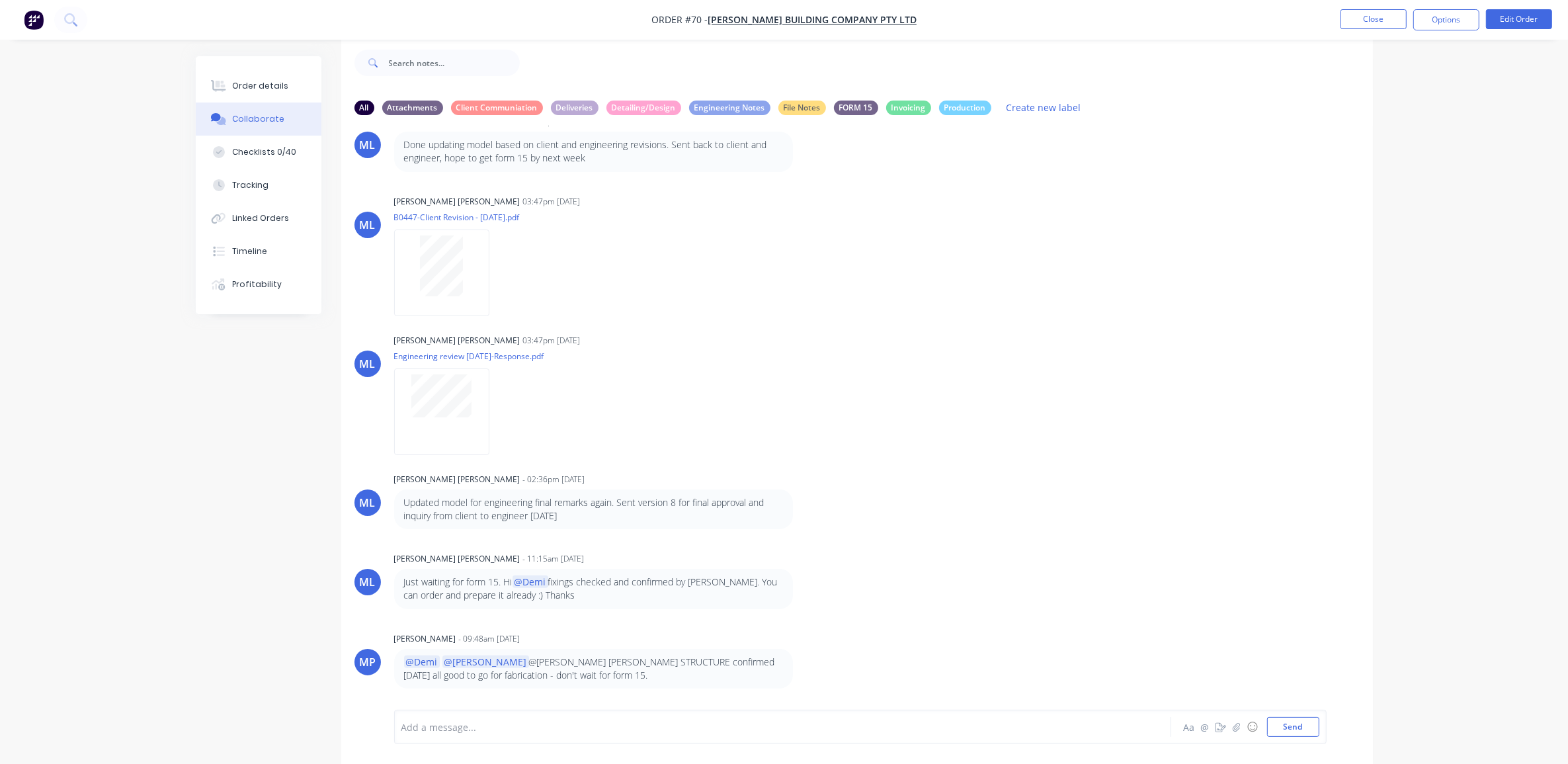
scroll to position [416, 0]
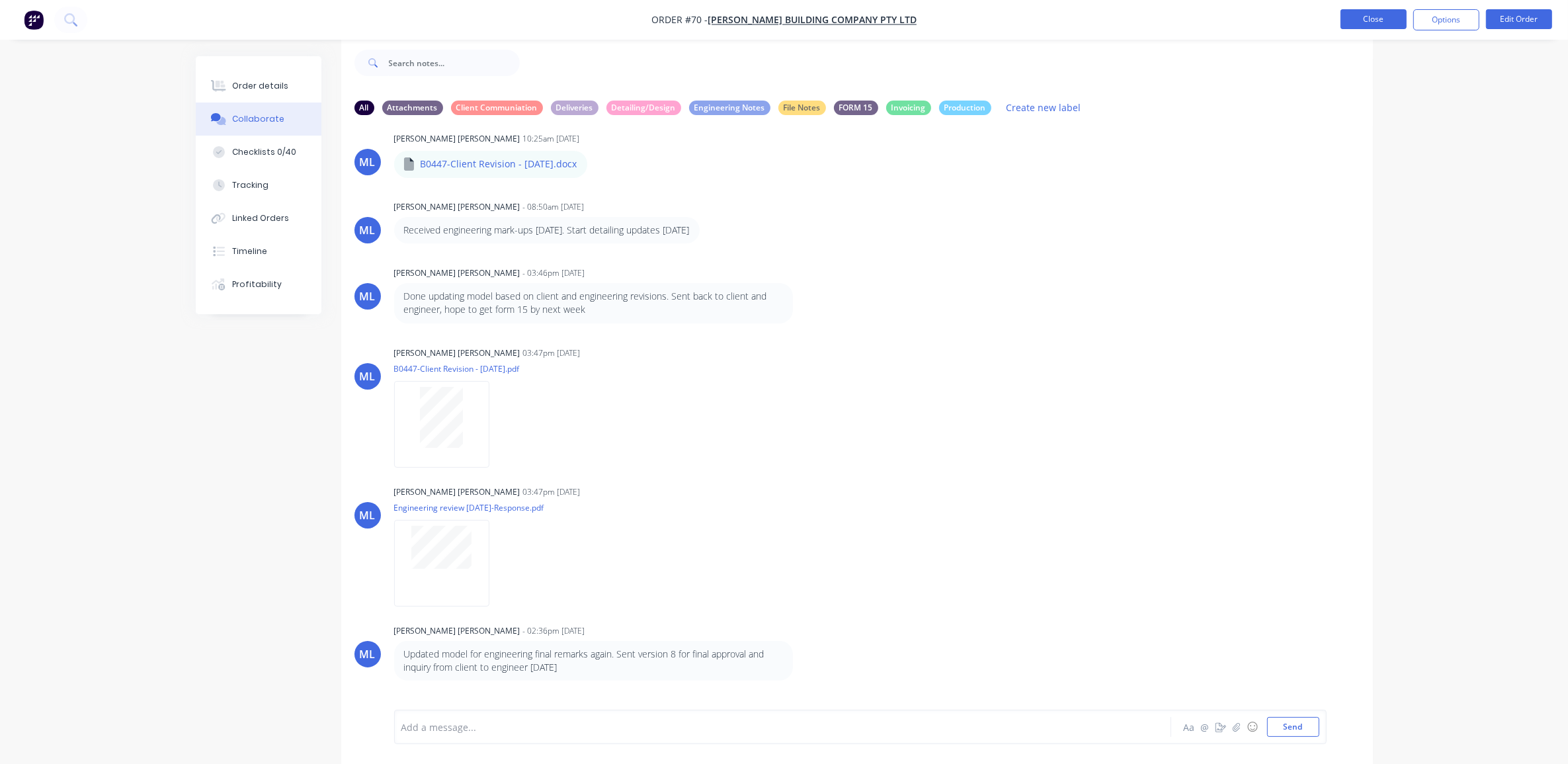
click at [1354, 21] on button "Close" at bounding box center [1374, 19] width 66 height 20
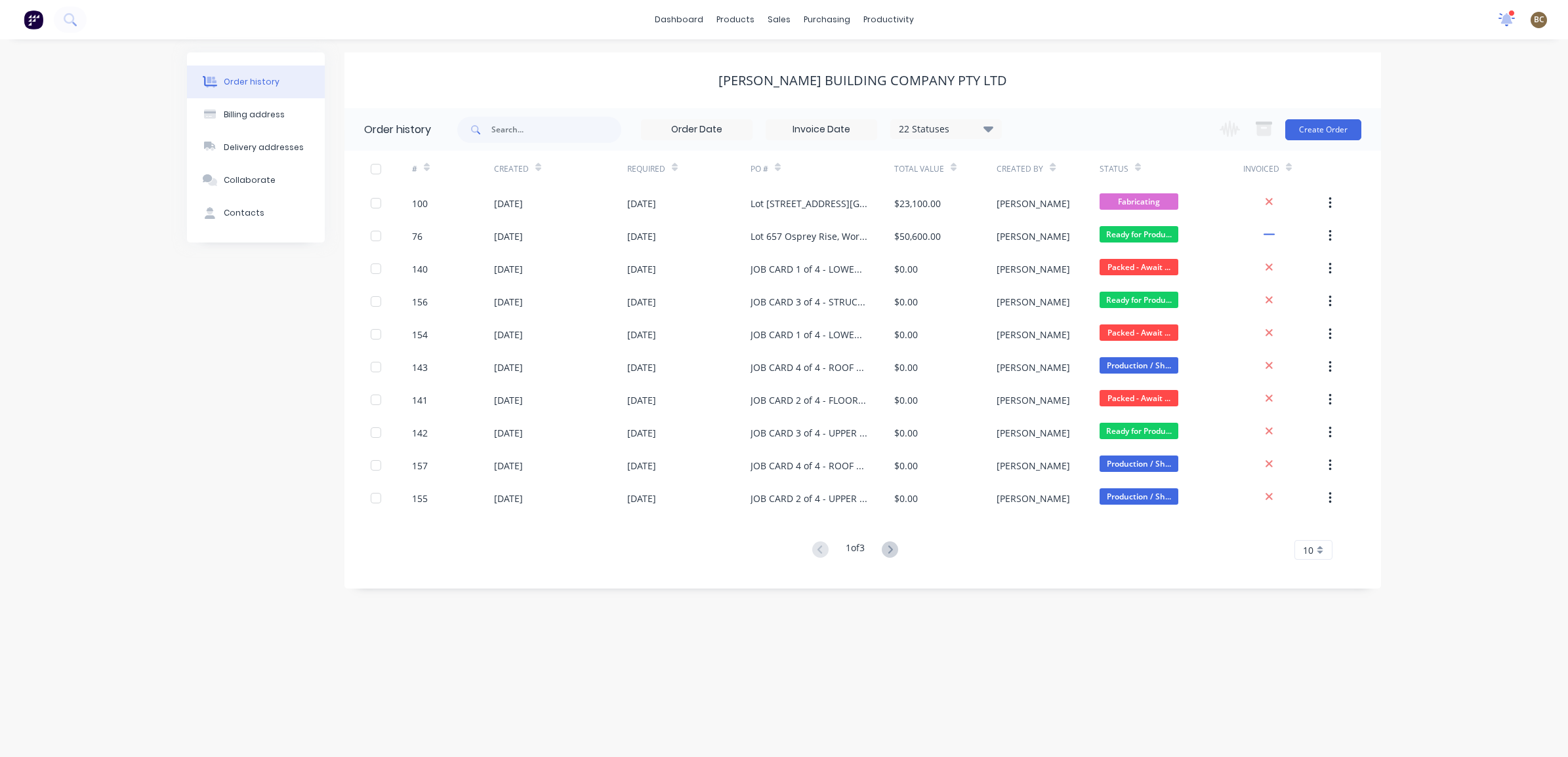
click at [1513, 16] on icon at bounding box center [1507, 19] width 17 height 14
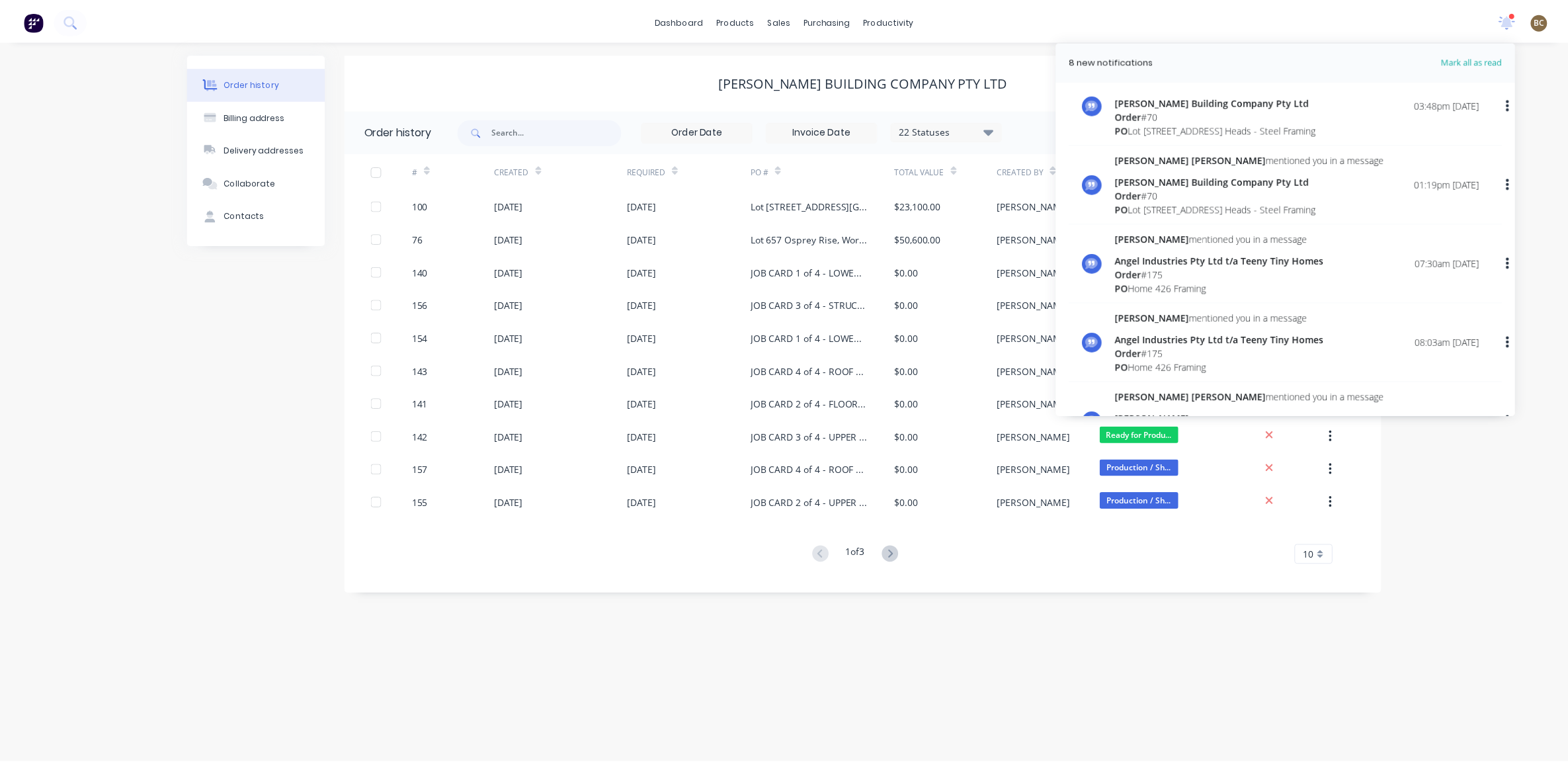
scroll to position [496, 0]
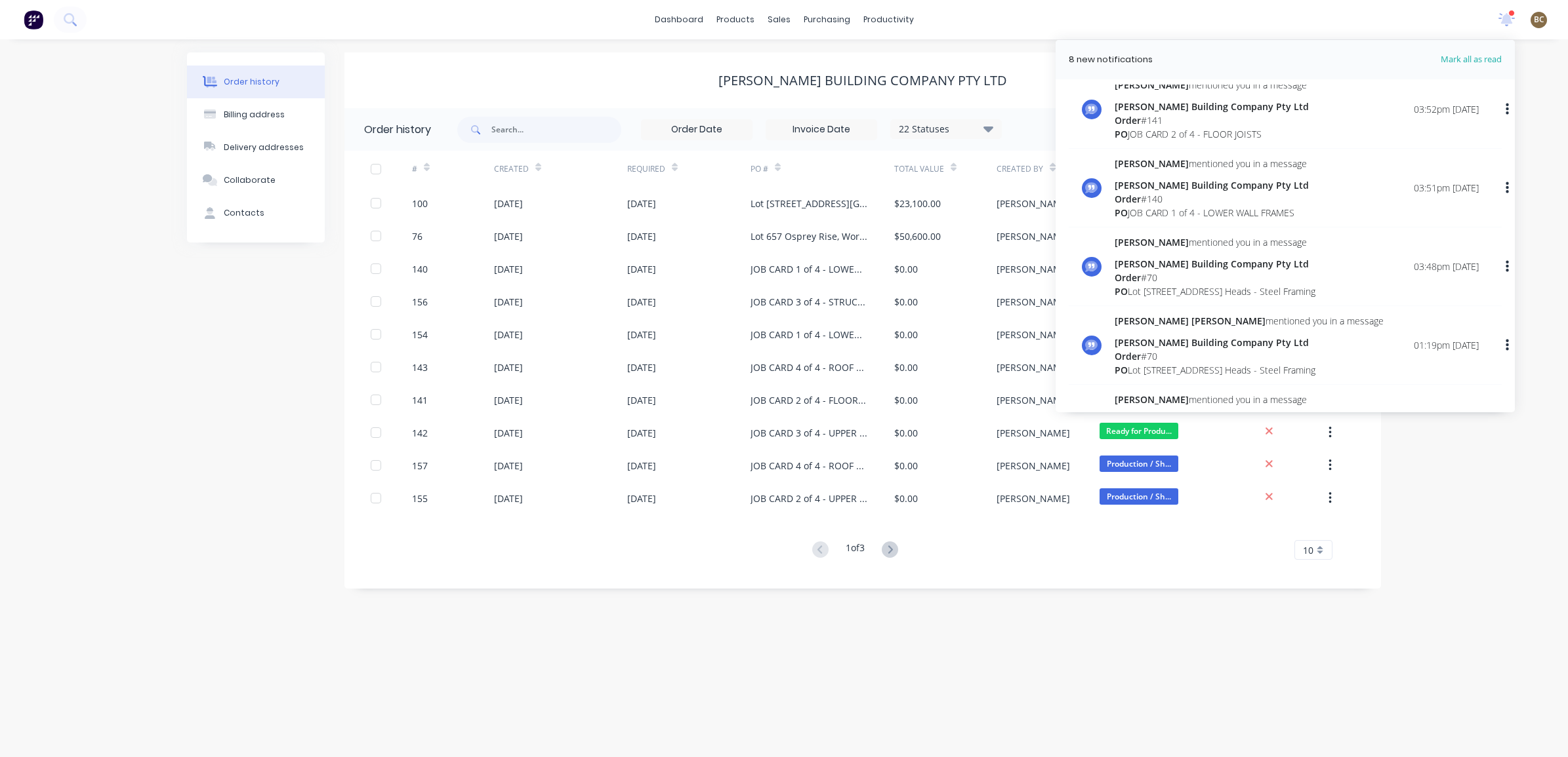
click at [1274, 206] on div "PO JOB CARD 1 of 4 - LOWER WALL FRAMES" at bounding box center [1211, 213] width 194 height 14
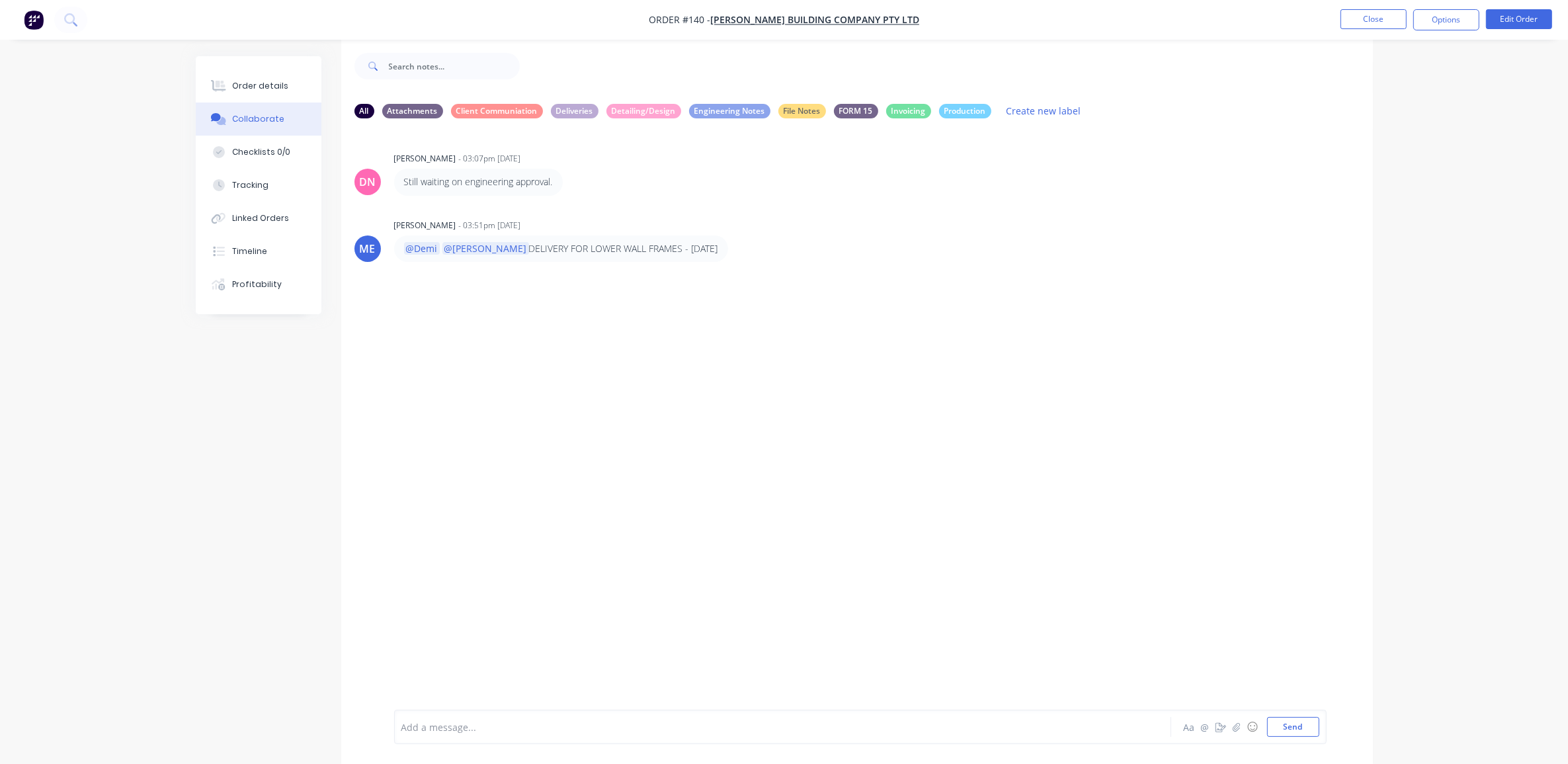
scroll to position [21, 0]
click at [1363, 21] on button "Close" at bounding box center [1374, 19] width 66 height 20
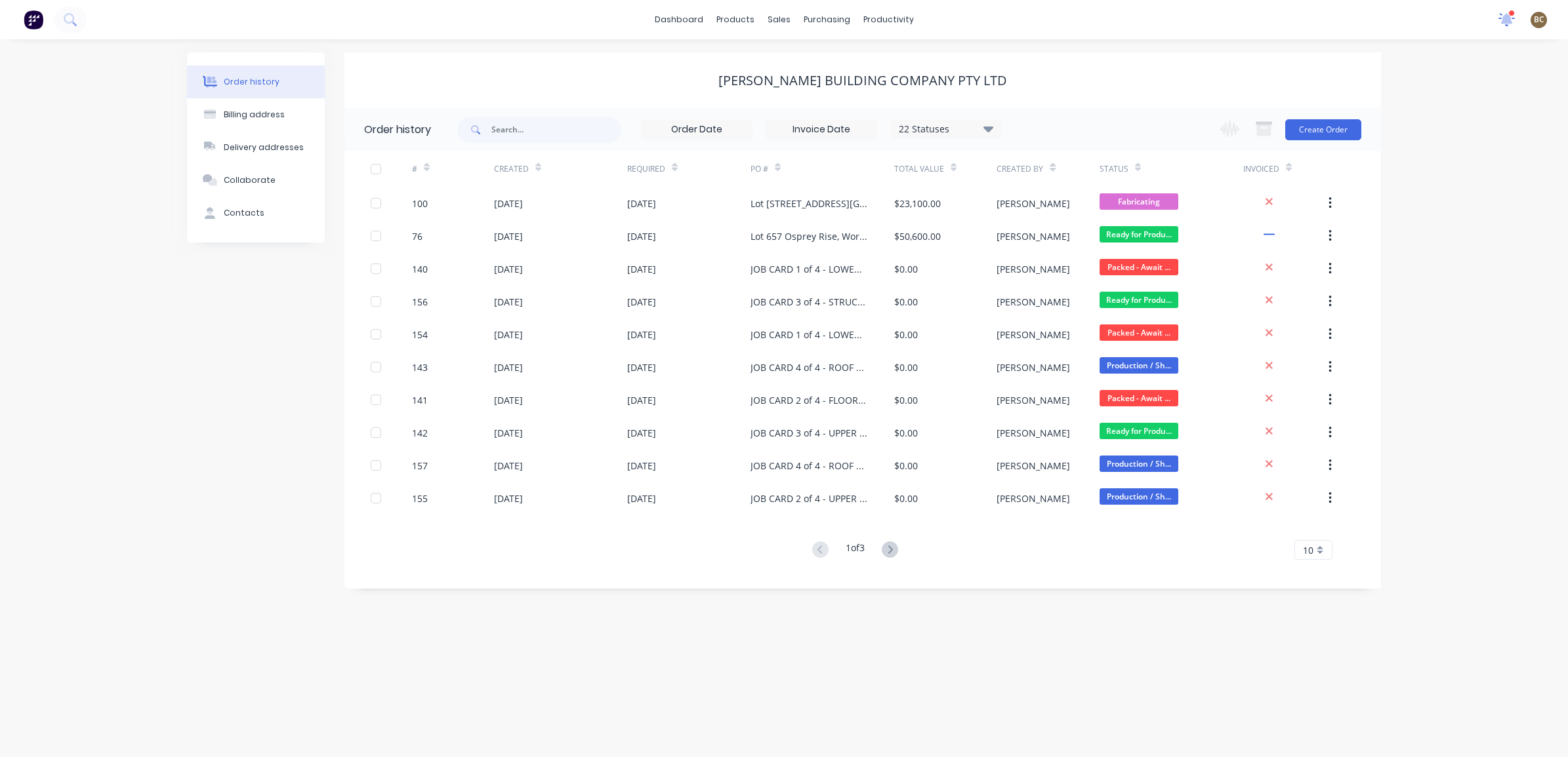
click at [1514, 23] on icon at bounding box center [1507, 19] width 17 height 14
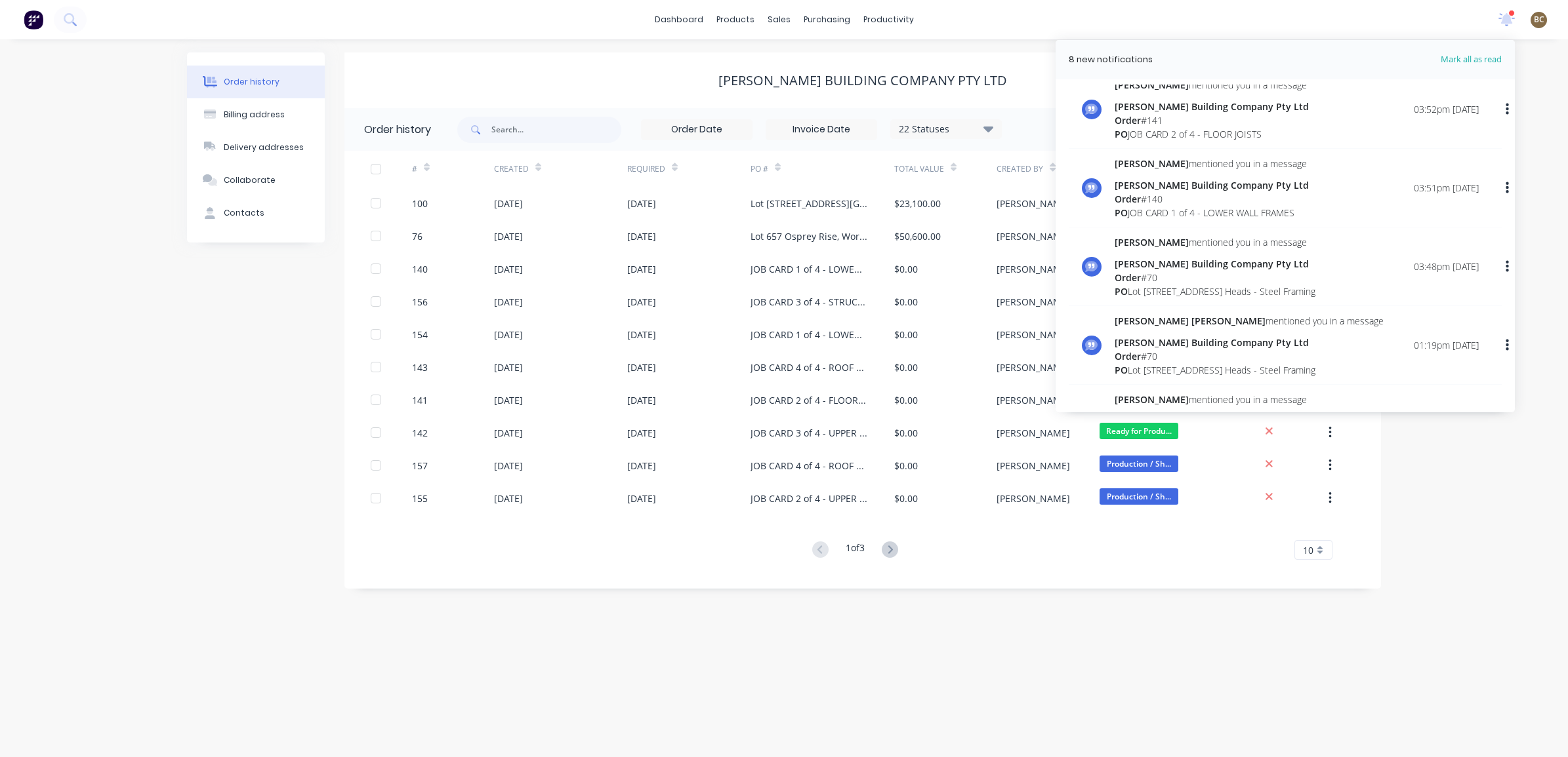
scroll to position [410, 0]
click at [1270, 210] on div "PO JOB CARD 2 of 4 - FLOOR JOISTS" at bounding box center [1211, 216] width 194 height 14
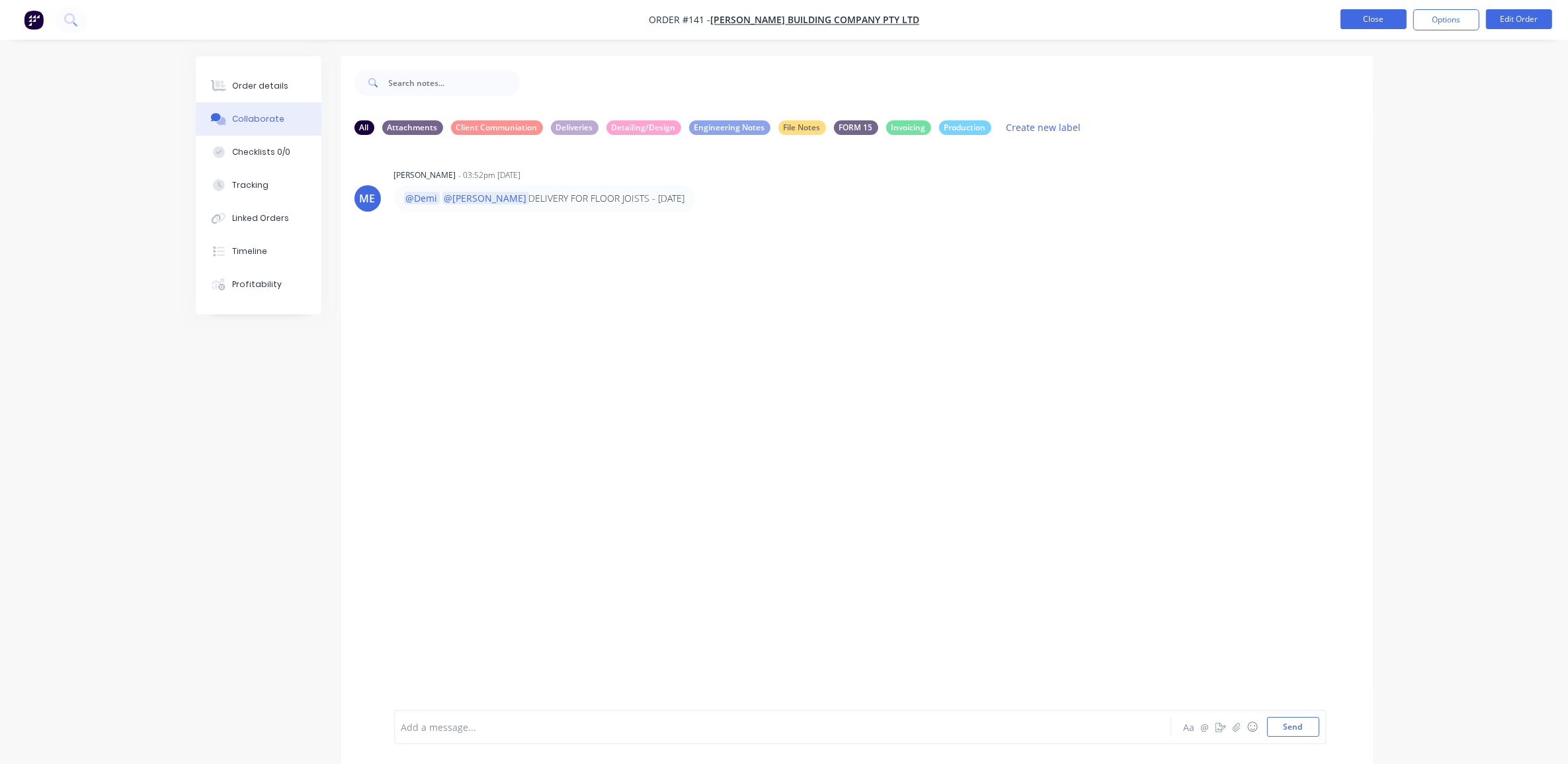
click at [1371, 18] on button "Close" at bounding box center [1374, 19] width 66 height 20
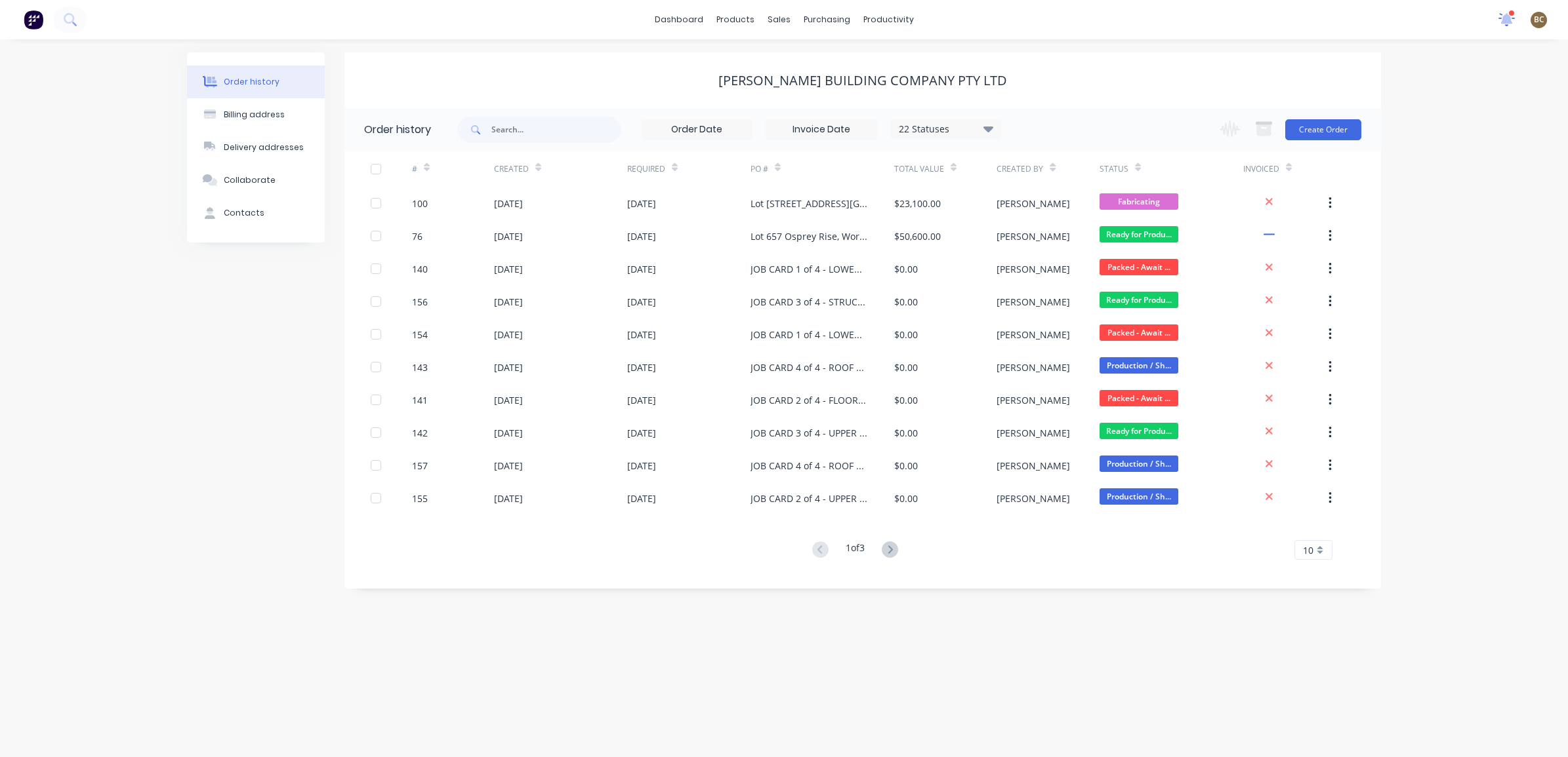
click at [1501, 20] on icon at bounding box center [1507, 19] width 17 height 14
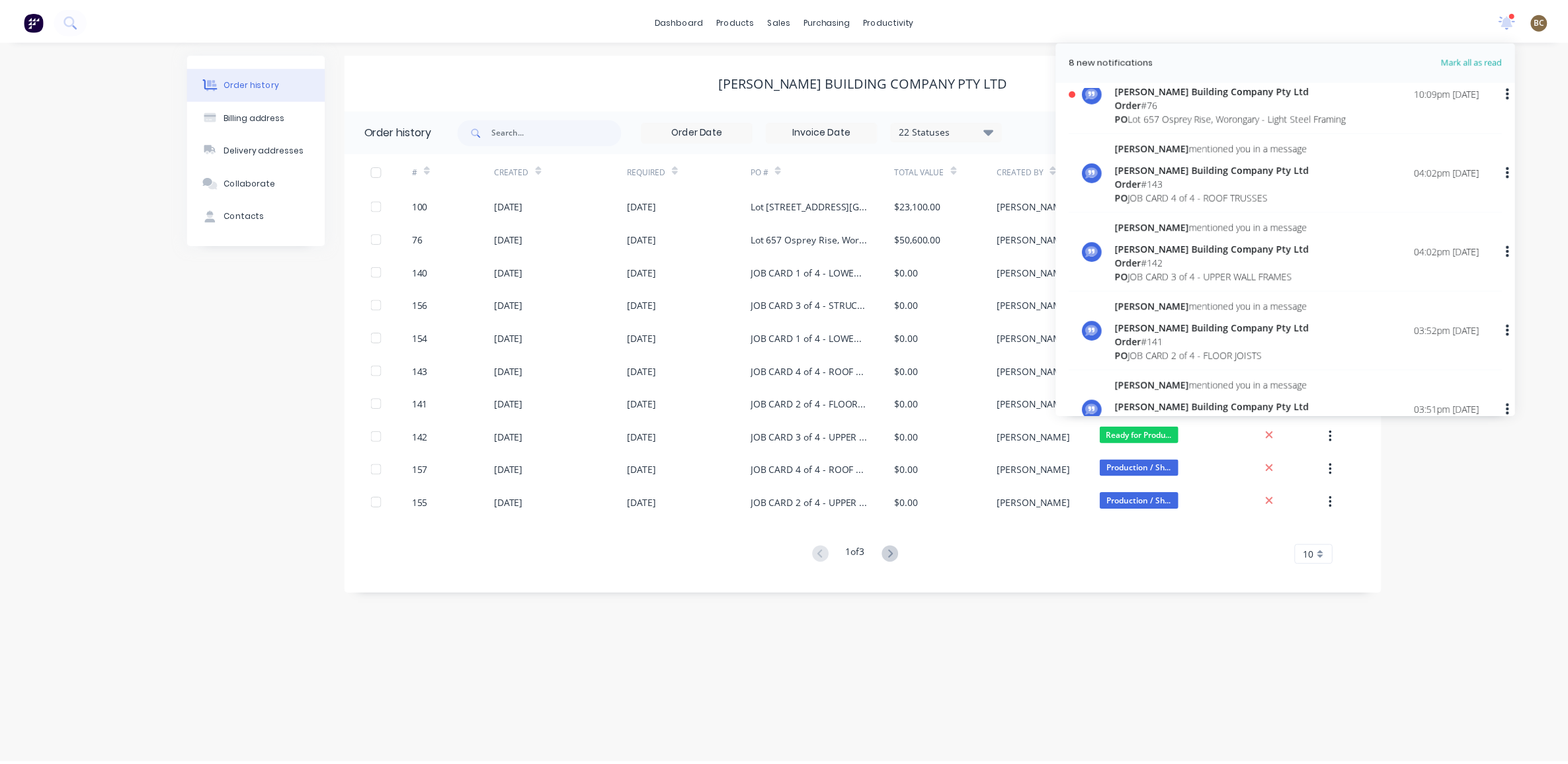
scroll to position [248, 0]
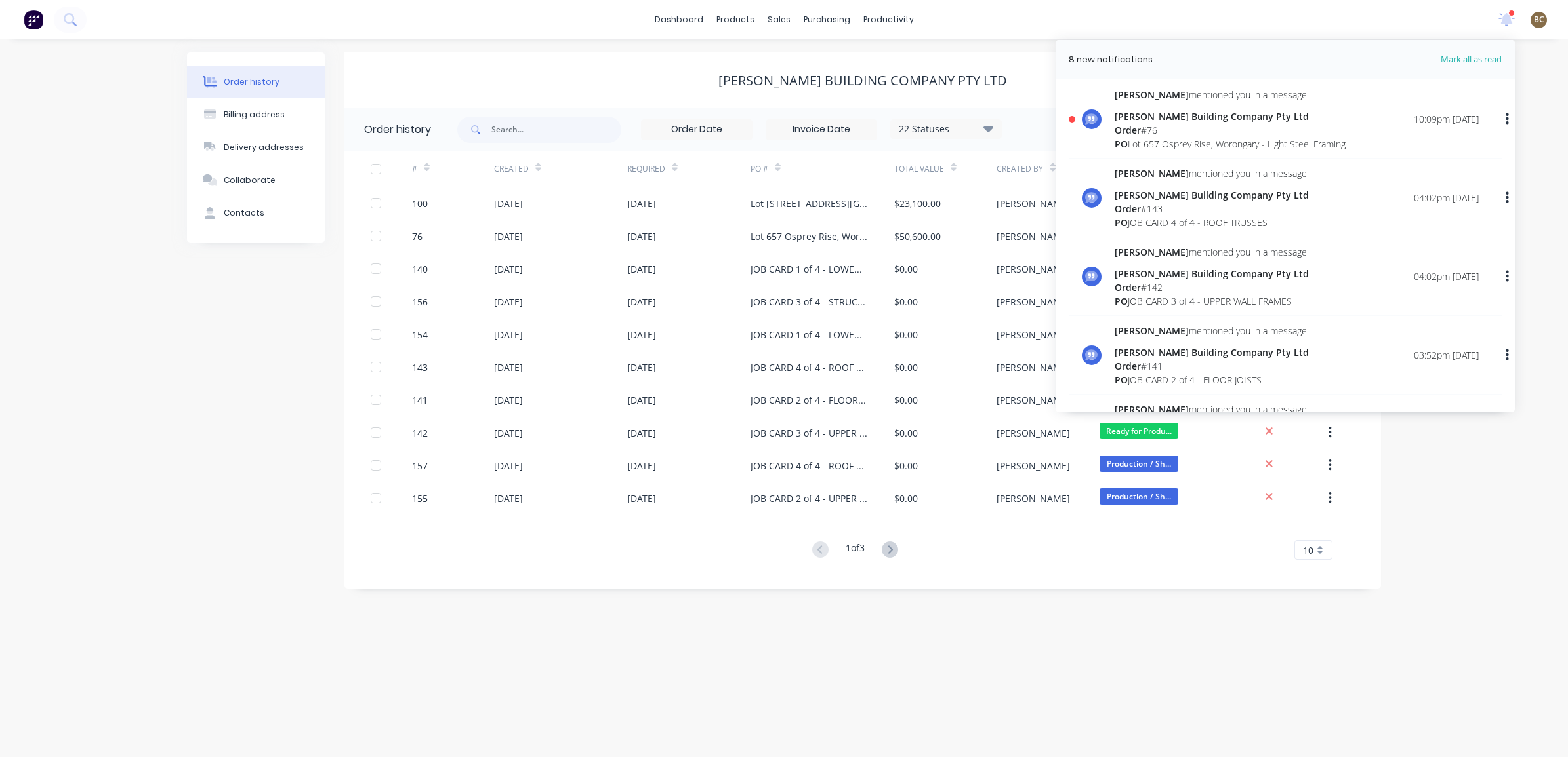
click at [1265, 125] on div "Order # 76" at bounding box center [1230, 130] width 231 height 14
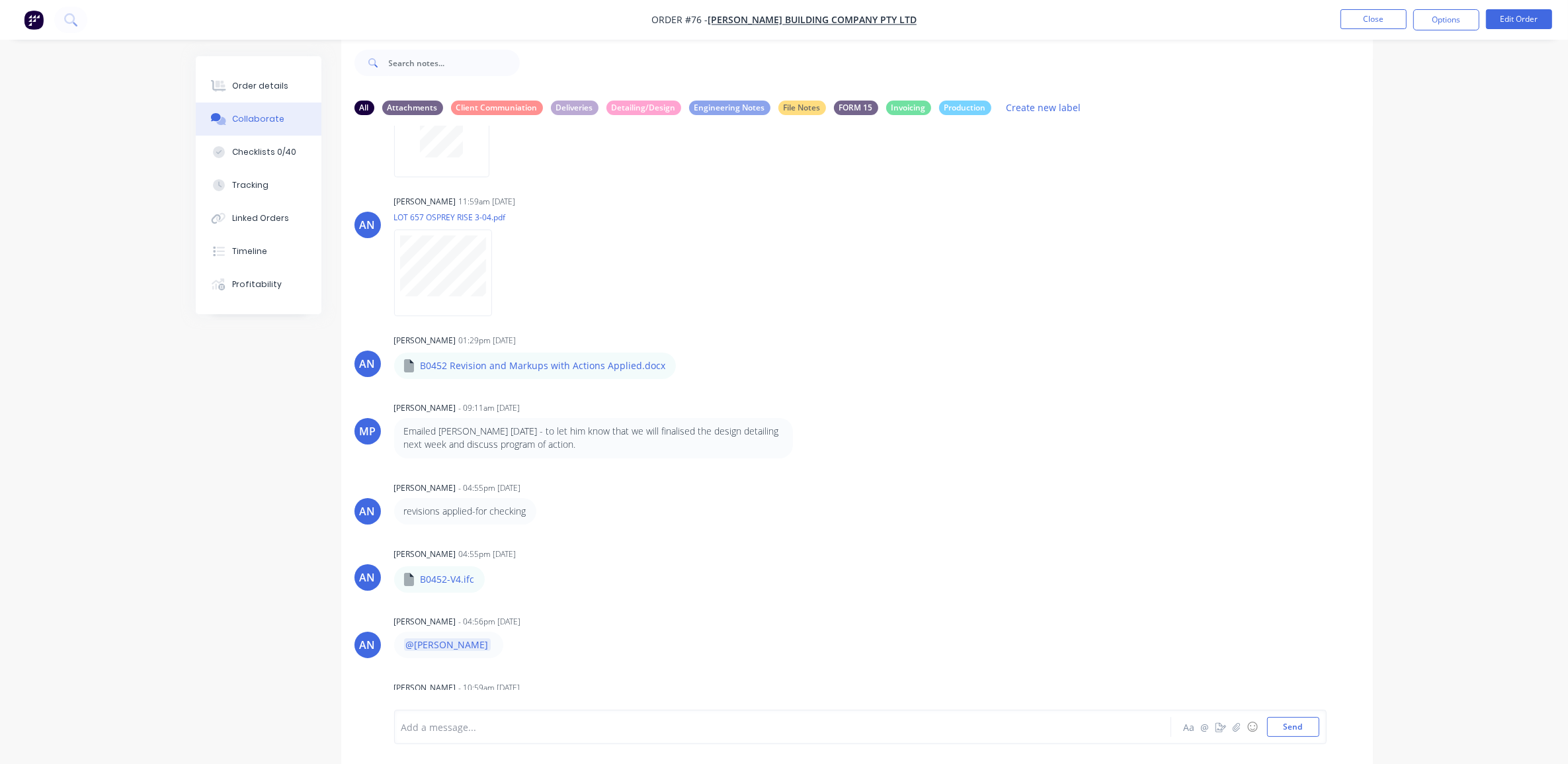
scroll to position [17, 0]
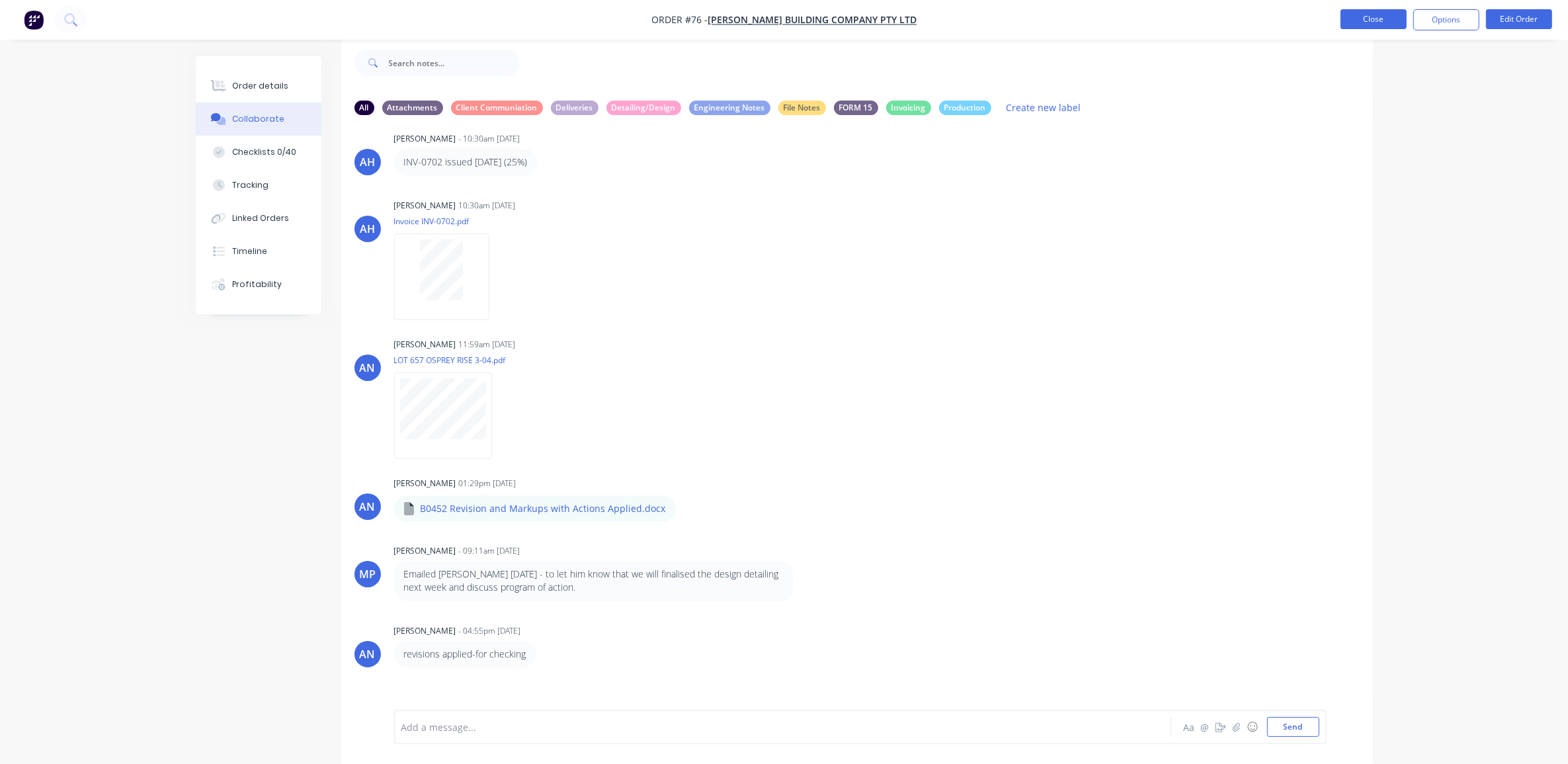
click at [1363, 13] on button "Close" at bounding box center [1374, 19] width 66 height 20
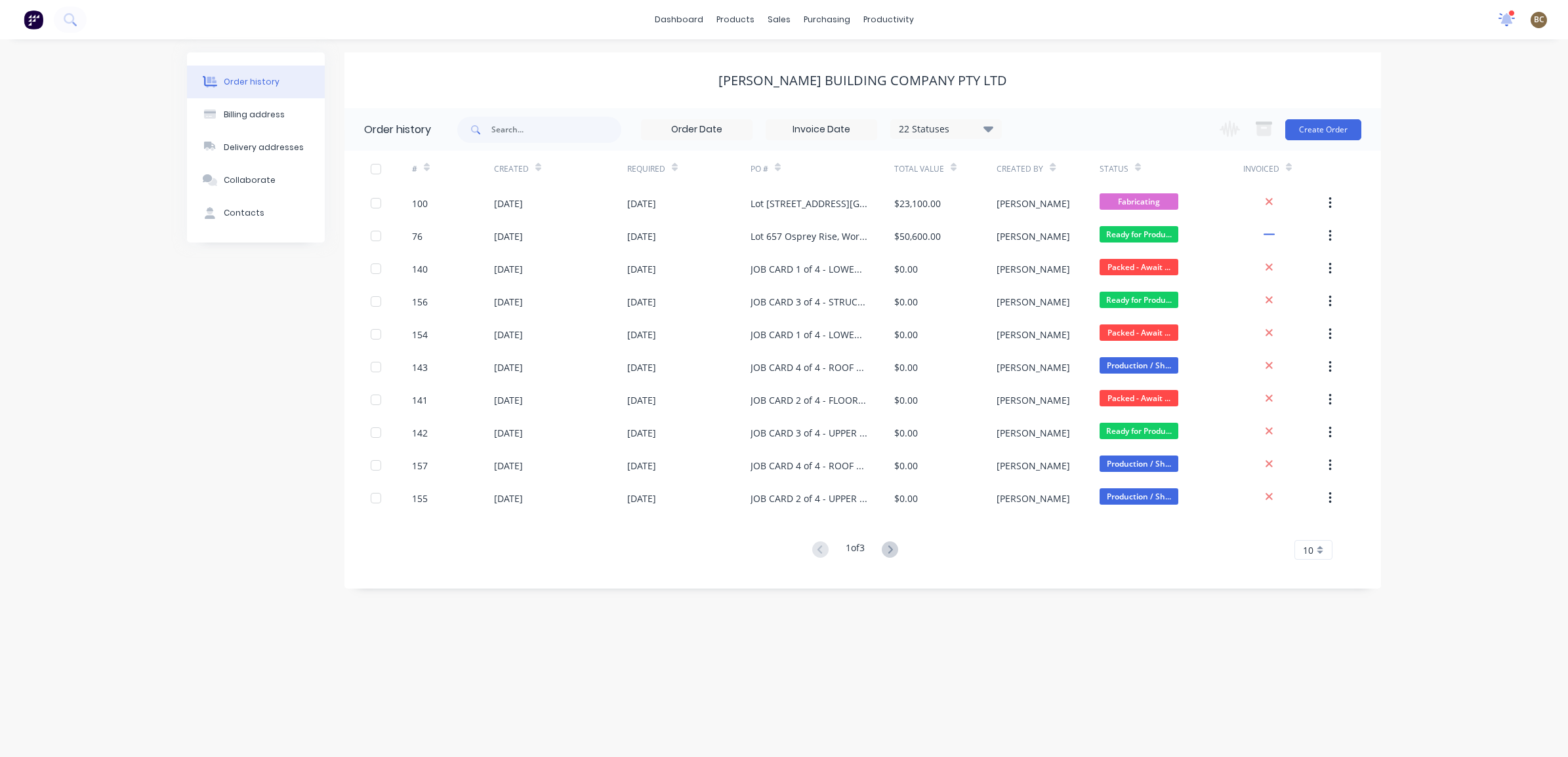
click at [1502, 24] on icon at bounding box center [1507, 19] width 17 height 14
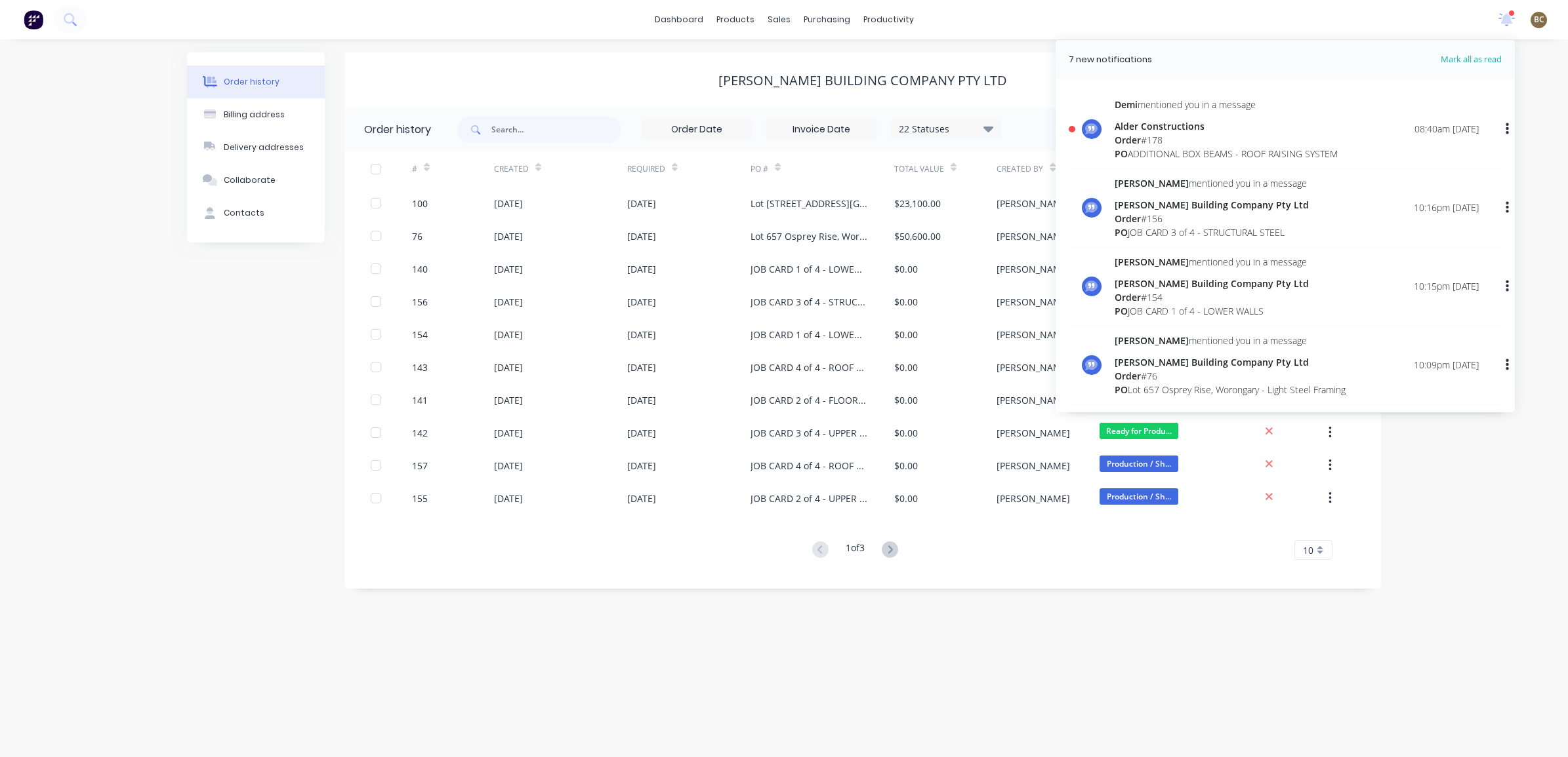
click at [1240, 163] on div "[PERSON_NAME] mentioned you in a message Alder Constructions Order # 178 PO ADD…" at bounding box center [1284, 132] width 433 height 71
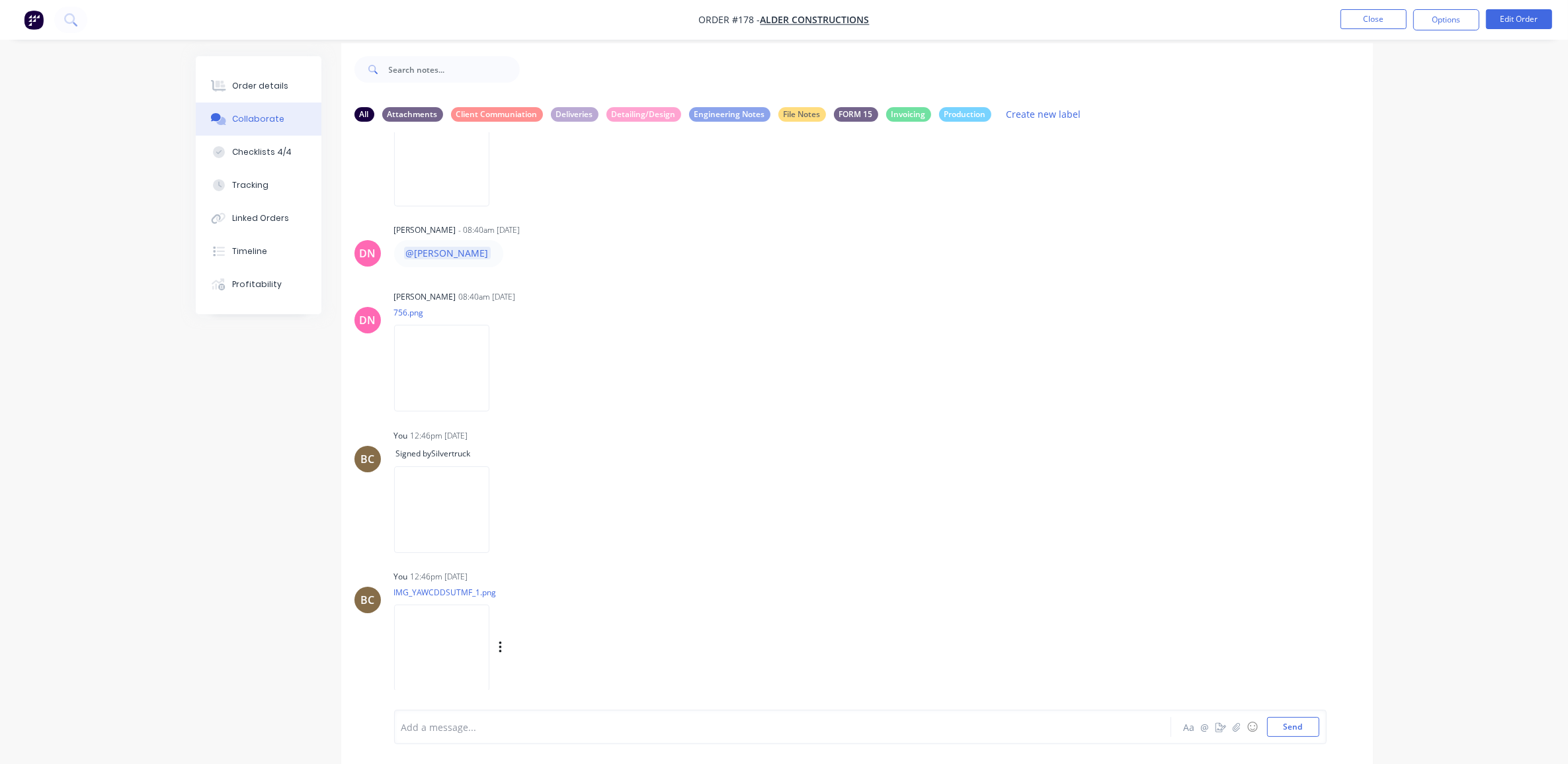
scroll to position [21, 0]
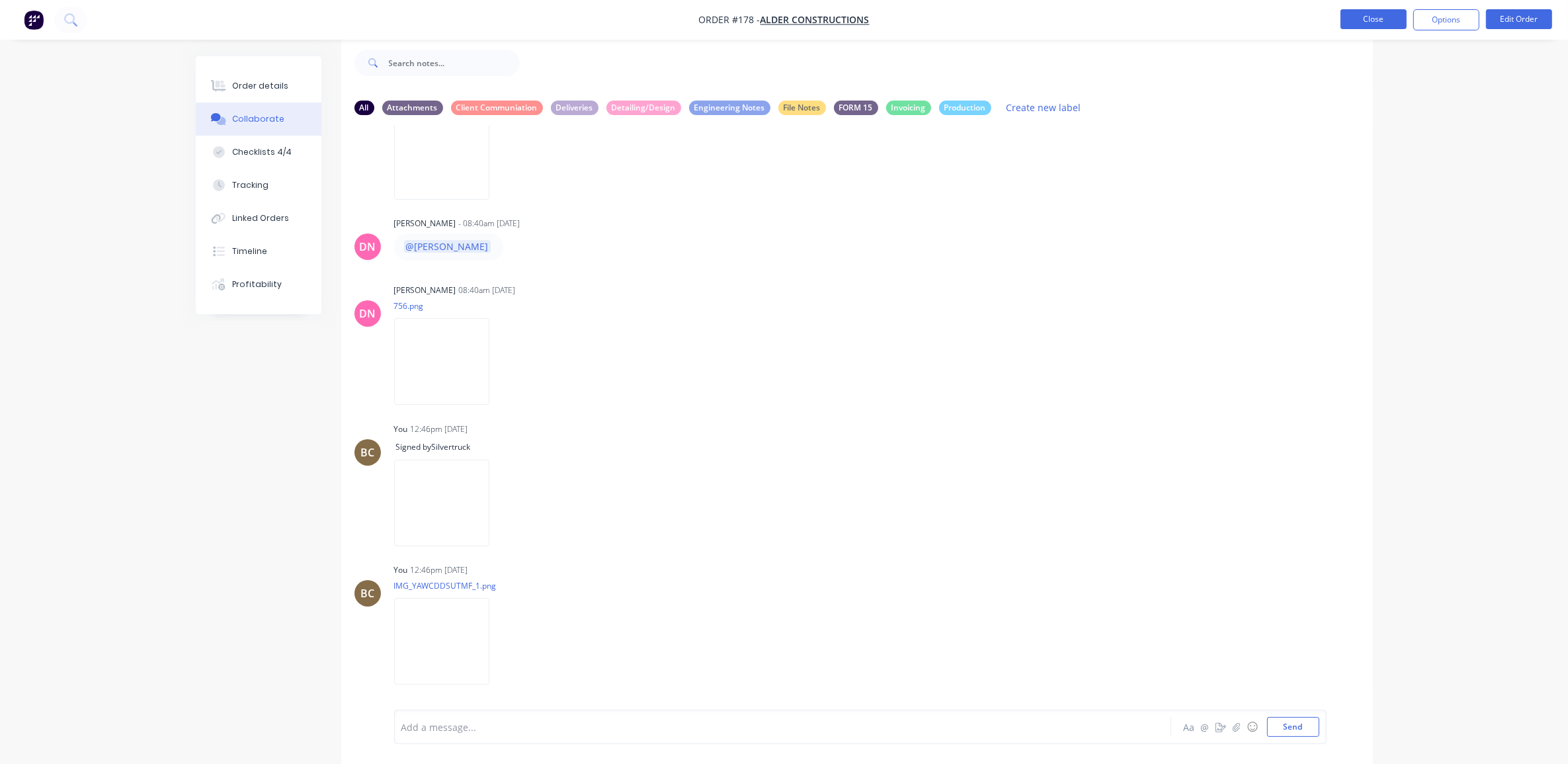
click at [1376, 24] on button "Close" at bounding box center [1374, 19] width 66 height 20
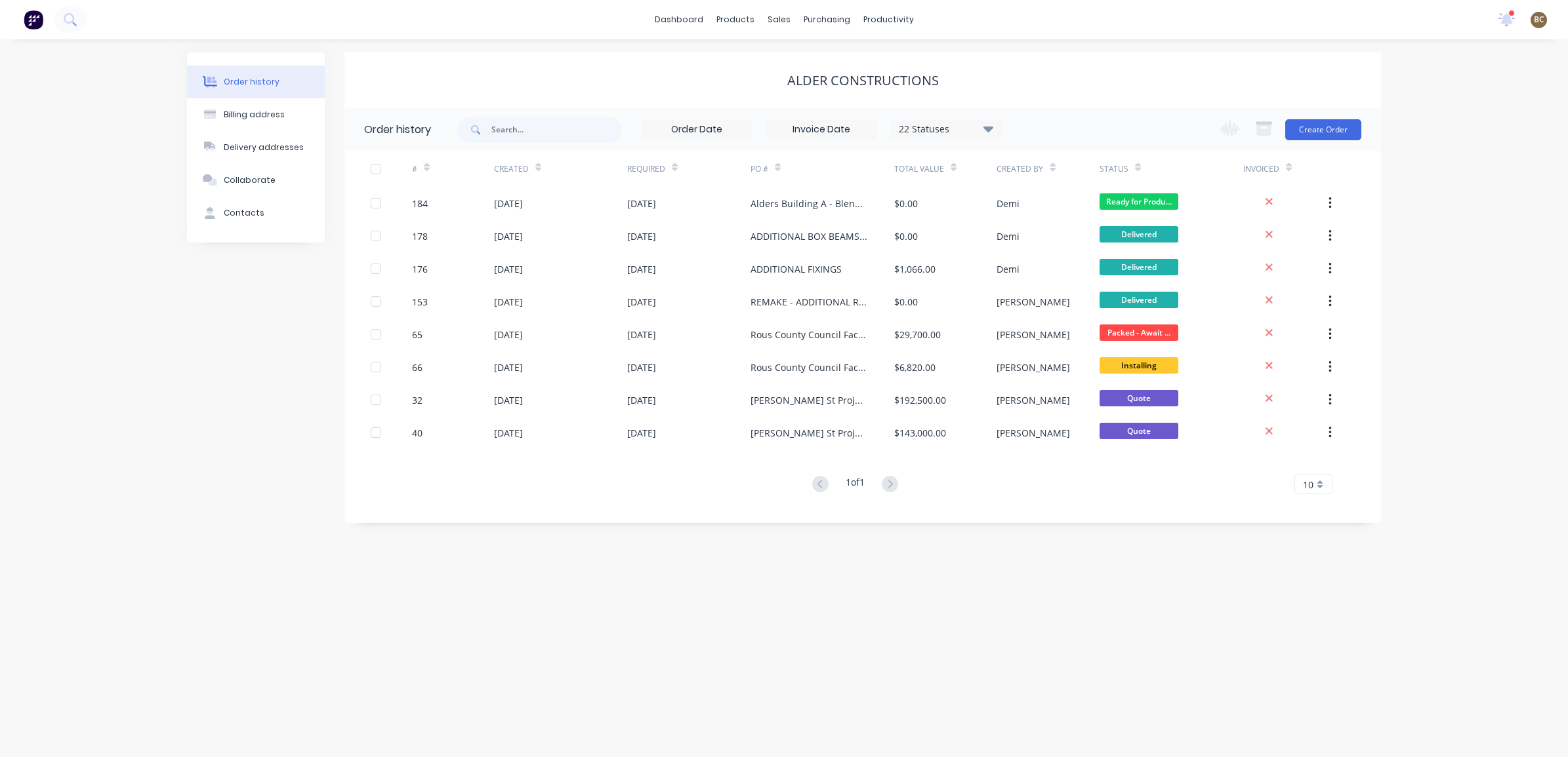
click at [1494, 15] on div "6 new notifications [PERSON_NAME] all as read [PERSON_NAME] mentioned you in a …" at bounding box center [1528, 20] width 80 height 20
click at [1503, 20] on icon at bounding box center [1507, 18] width 11 height 11
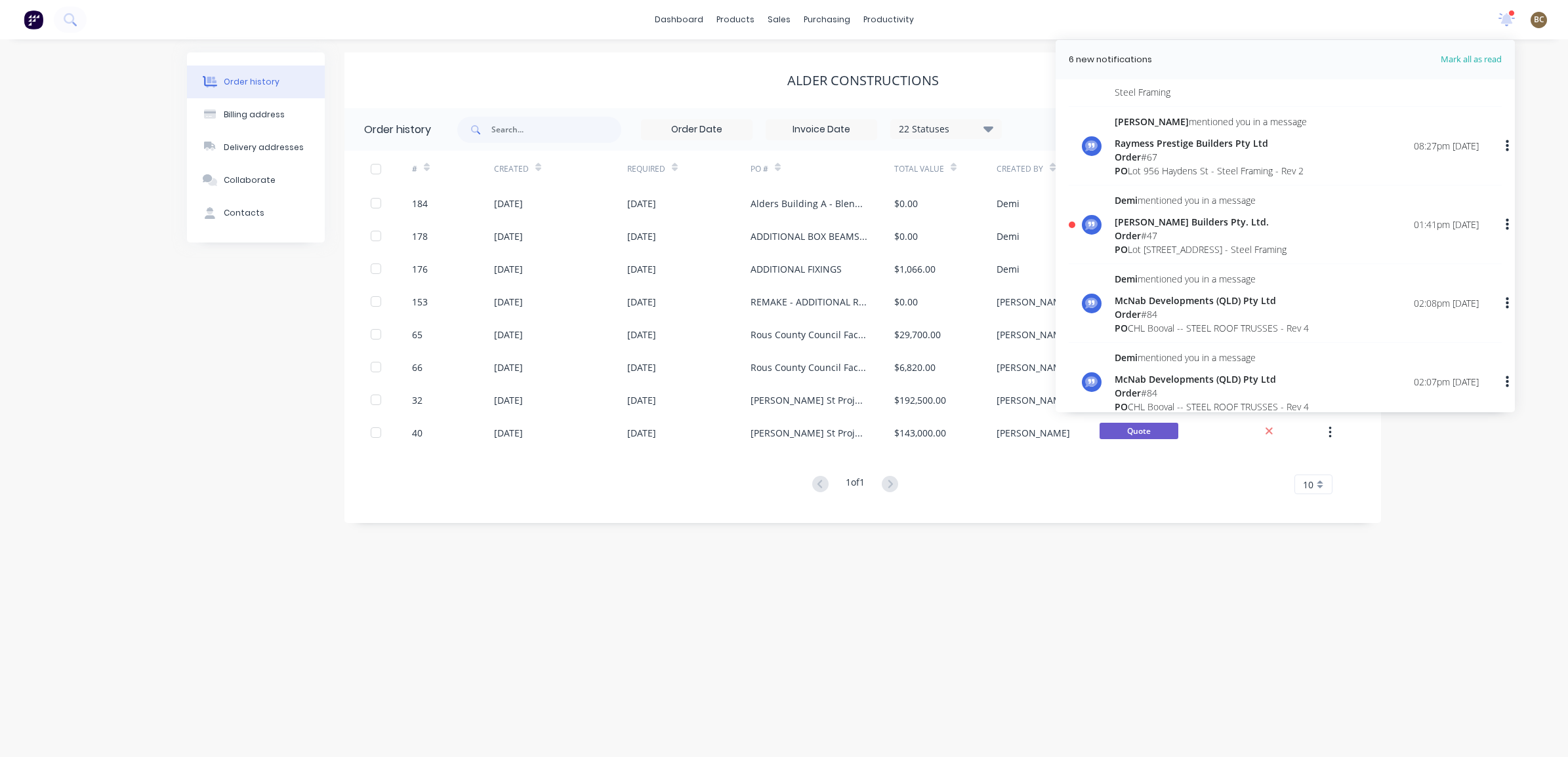
scroll to position [2541, 0]
